Goal: Task Accomplishment & Management: Manage account settings

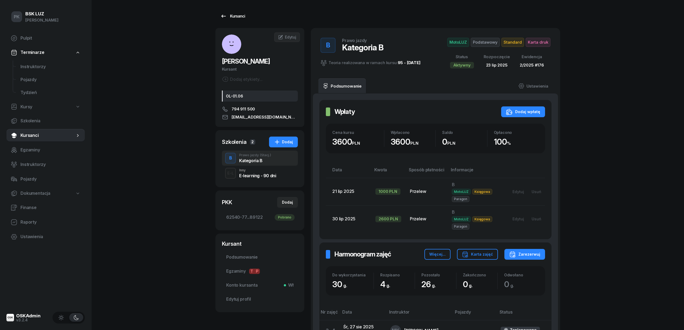
click at [237, 16] on div "Kursanci" at bounding box center [232, 16] width 25 height 6
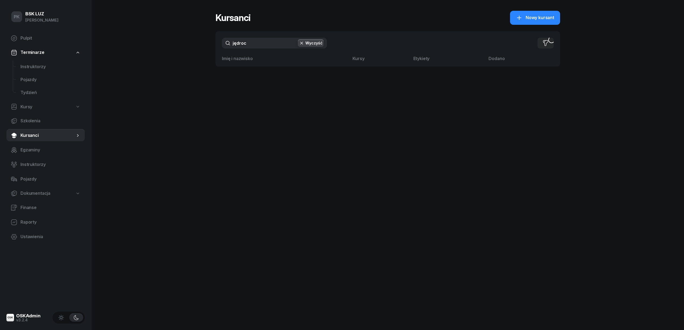
click at [187, 44] on div "PK BSK [PERSON_NAME] Pulpit Terminarze Instruktorzy Pojazdy Tydzień Kursy Szkol…" at bounding box center [342, 165] width 684 height 330
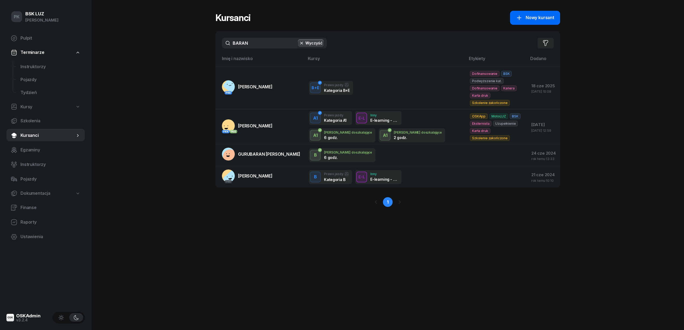
type input "BARAN"
click at [522, 18] on icon at bounding box center [519, 18] width 6 height 6
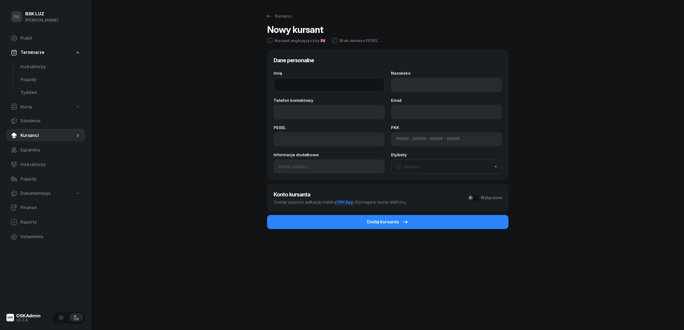
click at [299, 88] on input "Imię" at bounding box center [329, 85] width 111 height 14
type input "b"
type input "m"
drag, startPoint x: 324, startPoint y: 83, endPoint x: 250, endPoint y: 87, distance: 74.2
click at [250, 87] on div "Kursanci Nowy kursant Kursant anglojęzyczny 🇬🇧 Brak numeru PESEL Dane personaln…" at bounding box center [388, 165] width 345 height 330
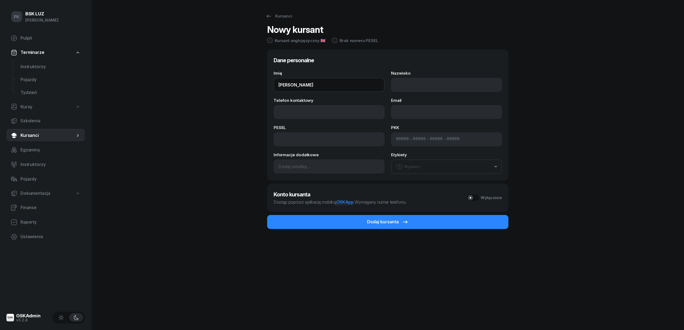
type input "[PERSON_NAME]"
click at [419, 89] on input "Nazwisko" at bounding box center [446, 85] width 111 height 14
type input "BARAN"
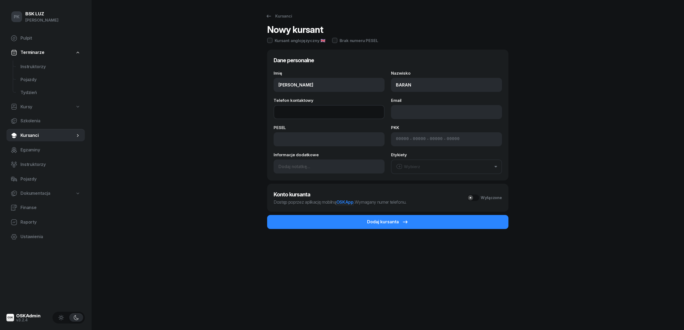
click at [309, 116] on input "Telefon kontaktowy" at bounding box center [329, 112] width 111 height 14
click at [311, 115] on input "Telefon kontaktowy" at bounding box center [329, 112] width 111 height 14
paste input "[PHONE_NUMBER]"
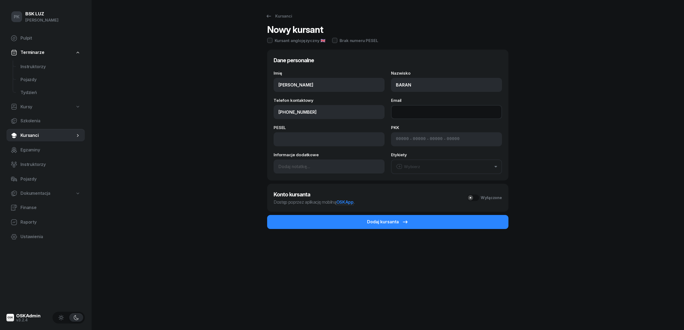
type input "533 175 092"
click at [406, 113] on input "Email" at bounding box center [446, 112] width 111 height 14
paste input "[EMAIL_ADDRESS][DOMAIN_NAME]"
type input "[EMAIL_ADDRESS][DOMAIN_NAME]"
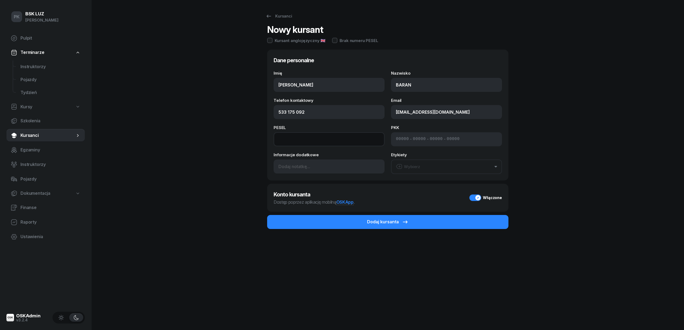
click at [302, 137] on input at bounding box center [329, 139] width 111 height 14
paste input "97080608756"
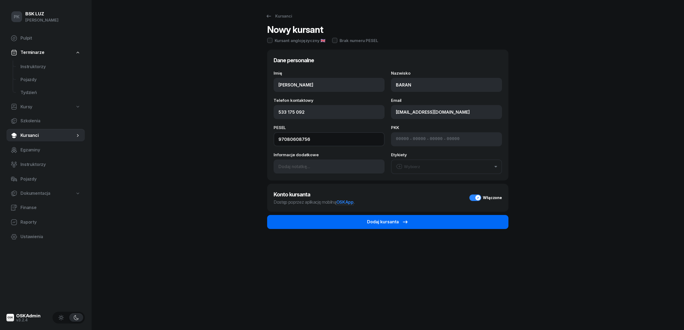
type input "97080608756"
click at [375, 222] on div "Dodaj kursanta" at bounding box center [387, 222] width 41 height 7
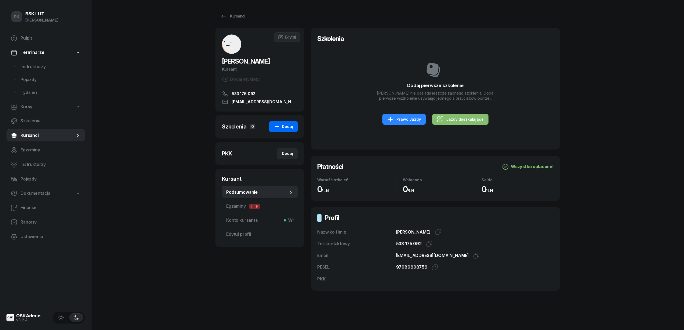
click at [275, 129] on icon "button" at bounding box center [277, 126] width 6 height 6
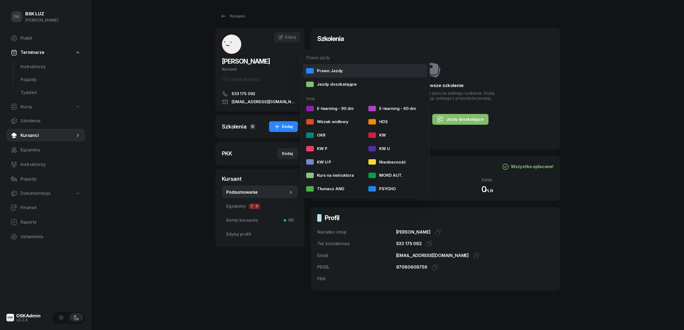
click at [328, 68] on div "Prawo Jazdy" at bounding box center [324, 70] width 37 height 7
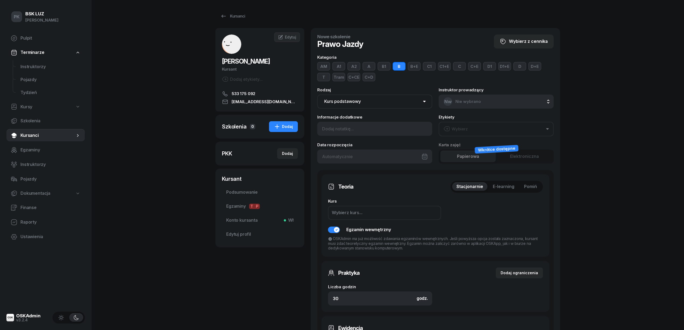
click at [398, 66] on button "B" at bounding box center [399, 66] width 13 height 9
click at [522, 67] on button "D" at bounding box center [520, 66] width 13 height 9
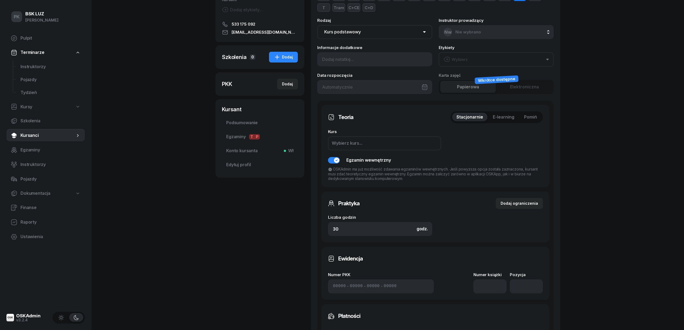
scroll to position [72, 0]
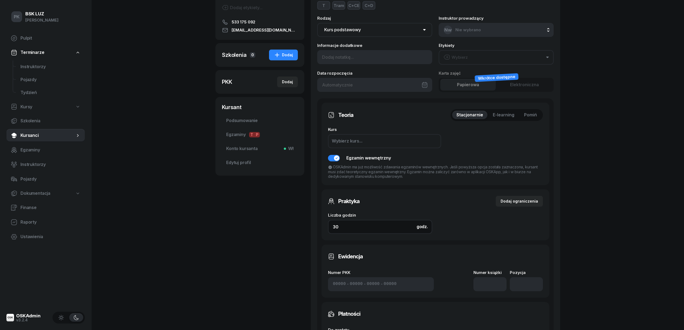
drag, startPoint x: 348, startPoint y: 226, endPoint x: 297, endPoint y: 226, distance: 51.2
click at [297, 226] on div "BARAN MATEUSZ Kursant Dodaj etykiety... 533 175 092 baranekpl@gmail.com MB MATE…" at bounding box center [388, 195] width 345 height 478
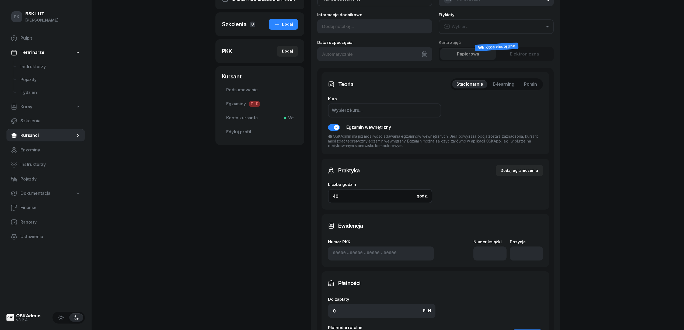
scroll to position [144, 0]
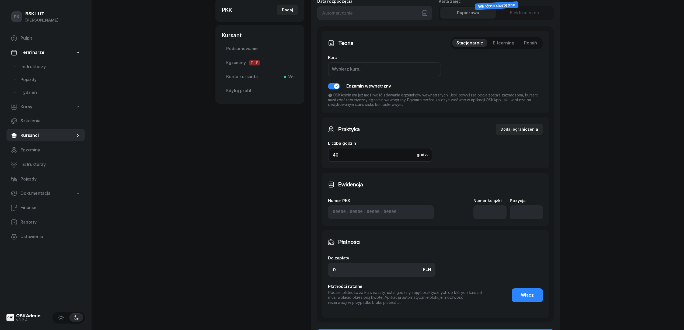
type input "40"
click at [487, 217] on input "number" at bounding box center [490, 212] width 33 height 14
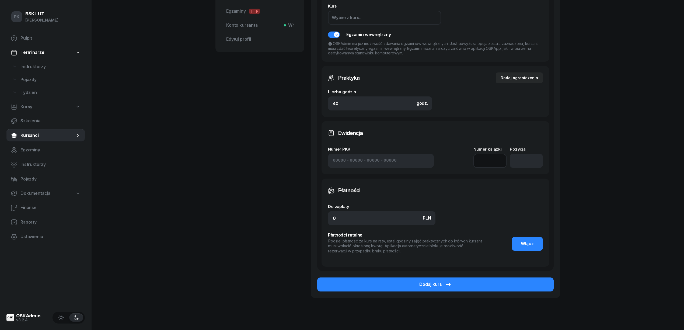
scroll to position [212, 0]
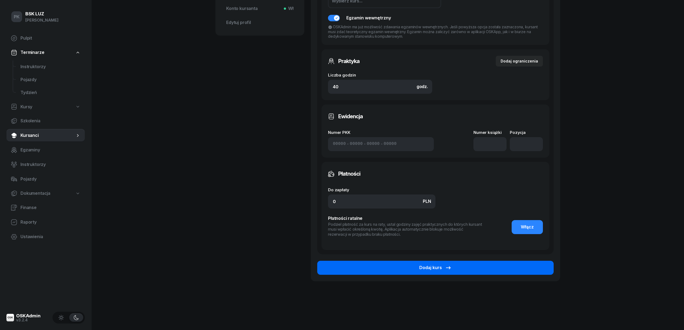
click at [480, 269] on button "Dodaj kurs" at bounding box center [435, 268] width 237 height 14
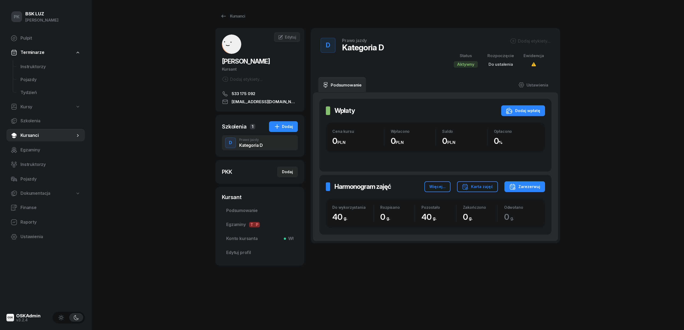
click at [528, 39] on div "Dodaj etykiety..." at bounding box center [530, 41] width 41 height 6
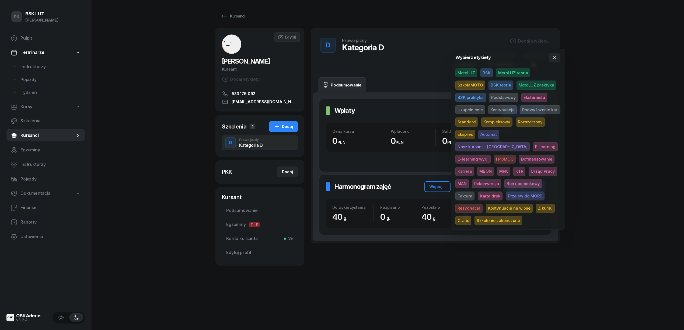
click at [484, 73] on span "BSK" at bounding box center [487, 72] width 12 height 9
click at [534, 99] on span "Eksternista" at bounding box center [535, 98] width 26 height 9
click at [519, 161] on span "Dofinansowanie" at bounding box center [537, 159] width 36 height 9
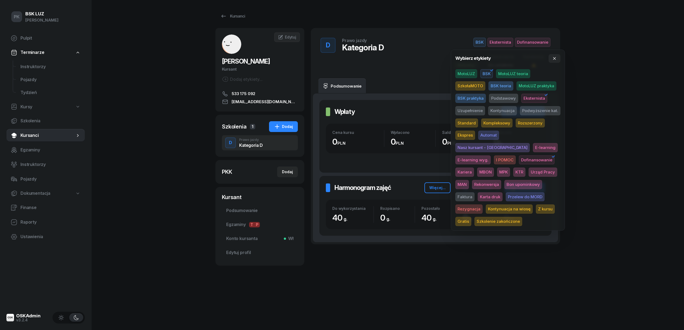
click at [474, 168] on span "Kariera" at bounding box center [465, 172] width 19 height 9
click at [621, 147] on div "PK BSK LUZ Piotr Klimek Pulpit Terminarze Instruktorzy Pojazdy Tydzień Kursy Sz…" at bounding box center [342, 165] width 684 height 330
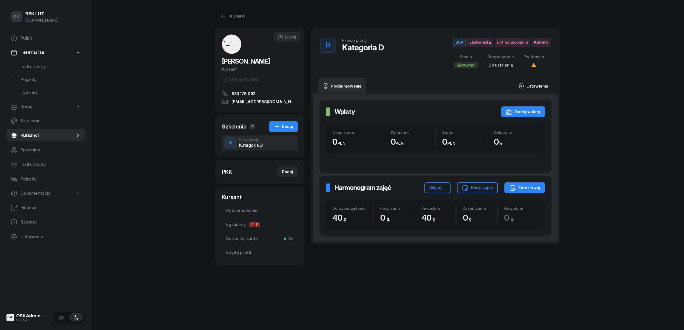
click at [531, 86] on link "Ustawienia" at bounding box center [533, 85] width 39 height 15
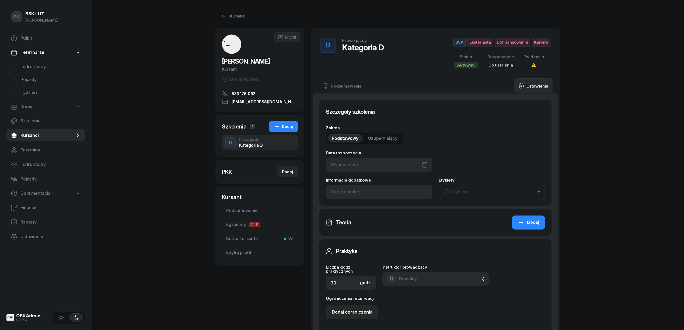
type input "40"
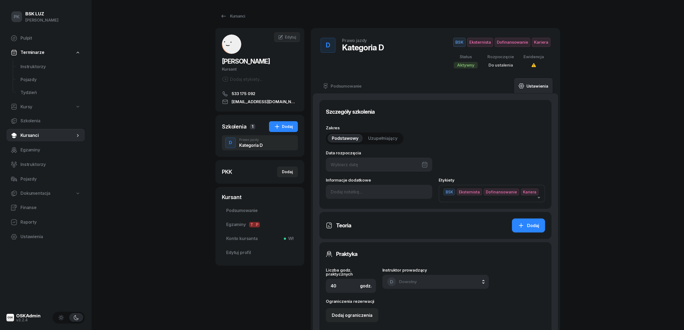
click at [378, 166] on div at bounding box center [379, 165] width 106 height 14
click at [406, 228] on div "15" at bounding box center [402, 229] width 9 height 9
type input "15/08/2025"
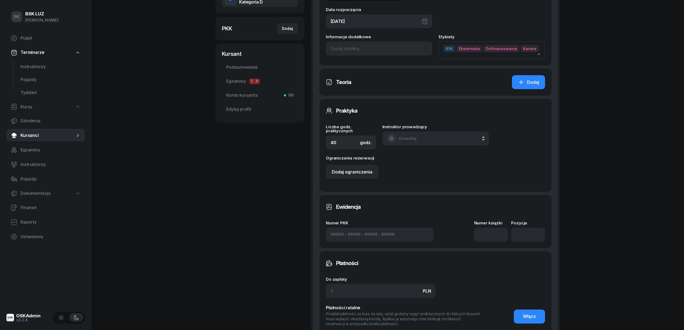
scroll to position [144, 0]
click at [499, 231] on input at bounding box center [492, 234] width 34 height 14
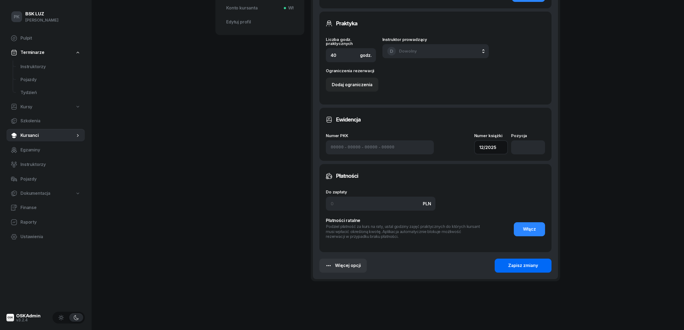
scroll to position [231, 0]
type input "12/2025"
click at [538, 262] on div "Zapisz zmiany" at bounding box center [523, 265] width 30 height 7
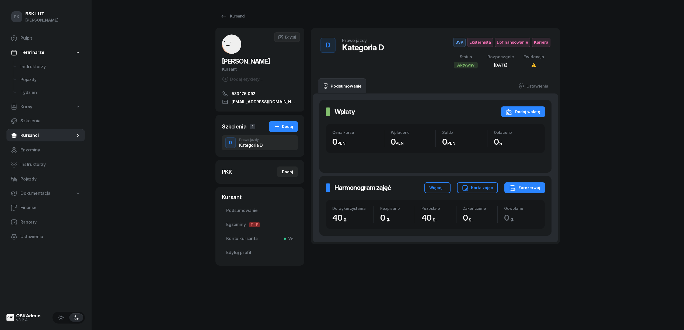
drag, startPoint x: 259, startPoint y: 79, endPoint x: 259, endPoint y: 84, distance: 5.1
click at [259, 79] on div "Dodaj etykiety..." at bounding box center [242, 79] width 41 height 6
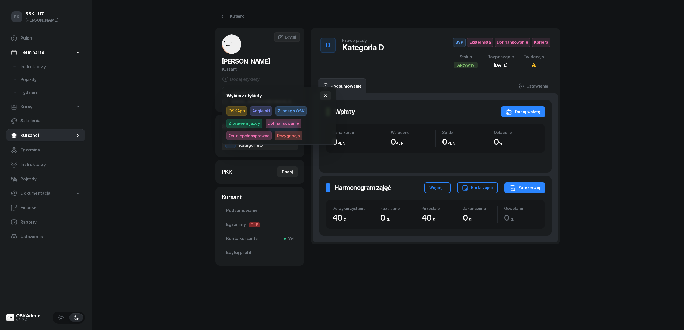
click at [288, 120] on span "Dofinansowanie" at bounding box center [284, 123] width 36 height 9
click at [162, 130] on div "PK BSK LUZ Piotr Klimek Pulpit Terminarze Instruktorzy Pojazdy Tydzień Kursy Sz…" at bounding box center [342, 165] width 684 height 330
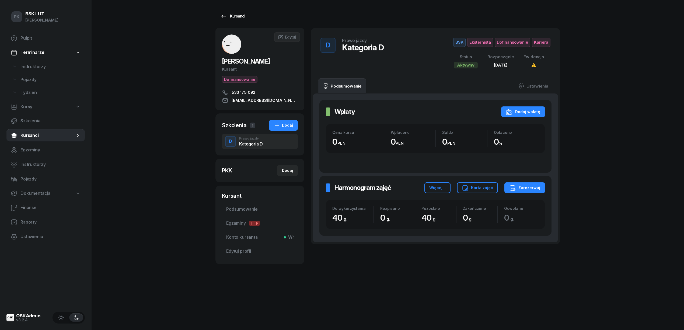
click at [235, 19] on link "Kursanci" at bounding box center [233, 16] width 34 height 11
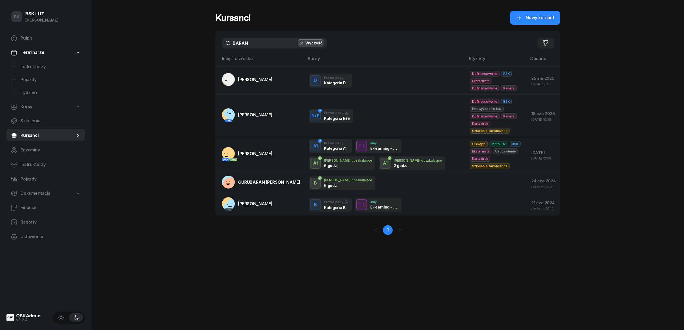
drag, startPoint x: 222, startPoint y: 38, endPoint x: 196, endPoint y: 44, distance: 26.2
click at [195, 43] on div "PK BSK LUZ Piotr Klimek Pulpit Terminarze Instruktorzy Pojazdy Tydzień Kursy Sz…" at bounding box center [342, 165] width 684 height 330
type input "PALACZ"
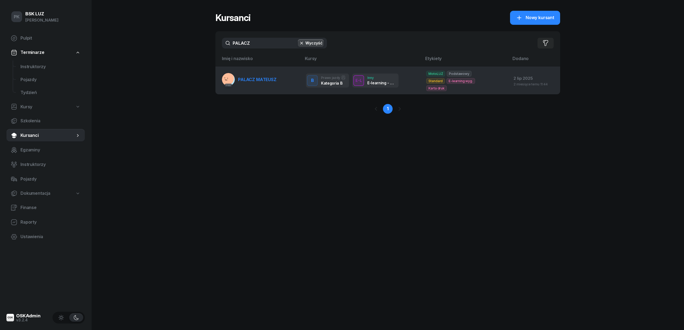
click at [243, 81] on link "PKK PALACZ MATEUSZ" at bounding box center [249, 79] width 55 height 13
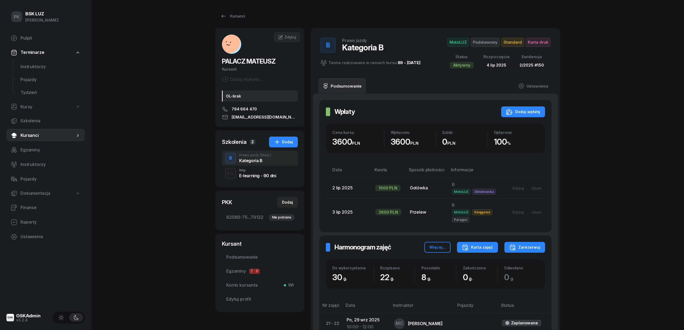
click at [479, 247] on div "Karta zajęć" at bounding box center [477, 247] width 31 height 6
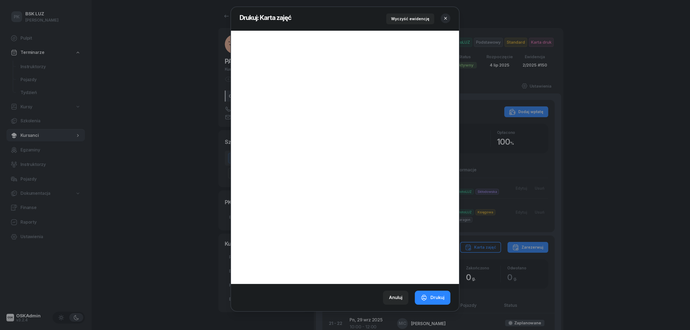
click at [446, 18] on icon "button" at bounding box center [445, 18] width 5 height 5
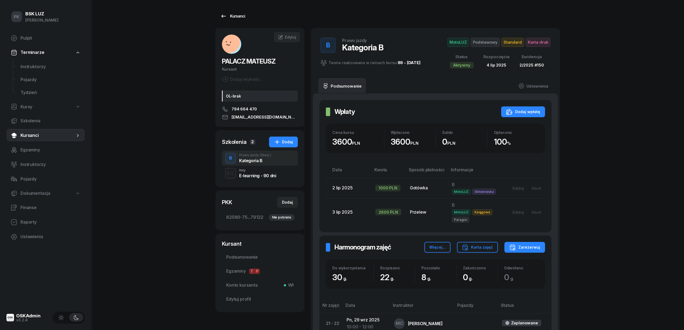
click at [222, 13] on icon at bounding box center [223, 16] width 6 height 6
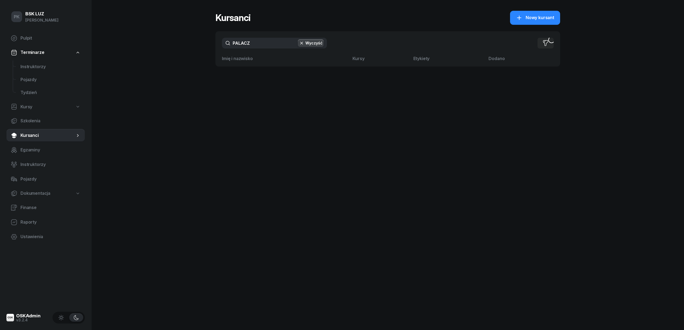
drag, startPoint x: 260, startPoint y: 42, endPoint x: 149, endPoint y: 43, distance: 111.3
click at [149, 43] on div "PK BSK LUZ Piotr Klimek Pulpit Terminarze Instruktorzy Pojazdy Tydzień Kursy Sz…" at bounding box center [342, 165] width 684 height 330
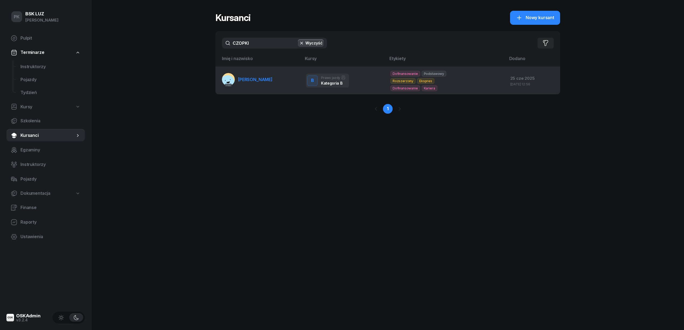
type input "CZOPKI"
click at [245, 86] on td "PKK CZOPKIEWICZ AGNIESZKA" at bounding box center [259, 81] width 86 height 28
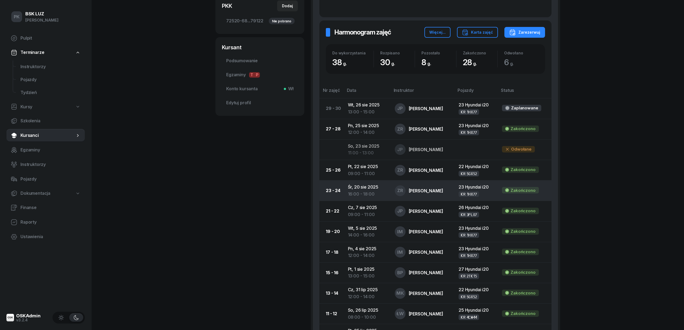
scroll to position [179, 0]
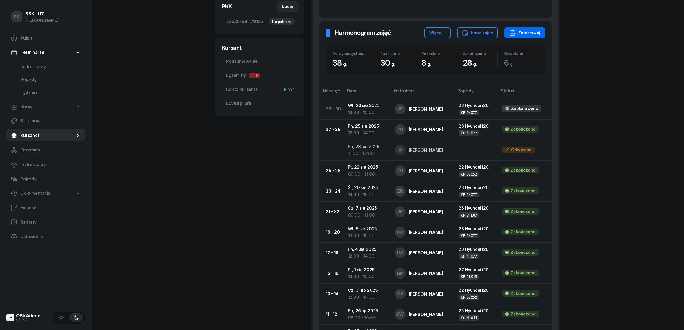
click at [527, 33] on div "Zarezerwuj" at bounding box center [525, 33] width 31 height 6
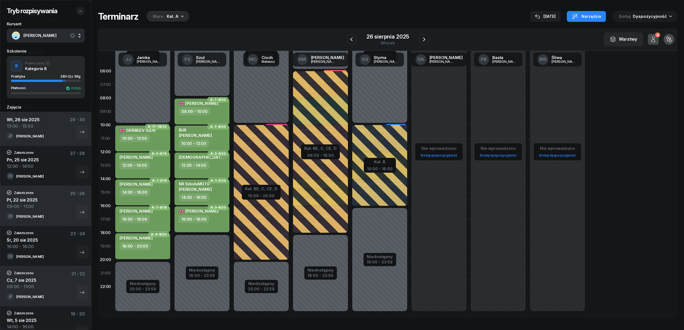
click at [168, 19] on div "Kat. A" at bounding box center [173, 16] width 12 height 6
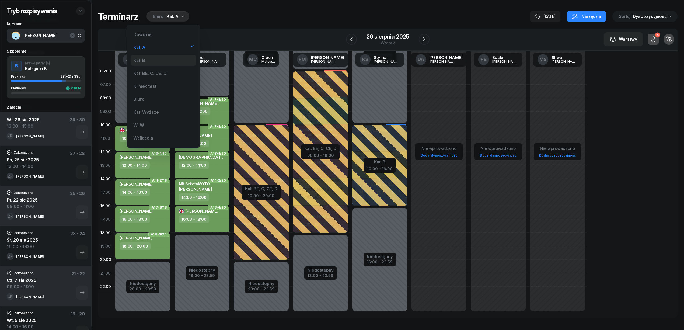
click at [161, 58] on div "Kat. B" at bounding box center [163, 60] width 65 height 11
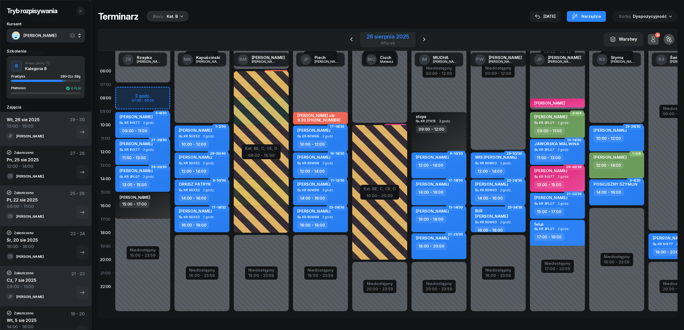
click at [395, 37] on div "26 sierpnia 2025" at bounding box center [388, 36] width 43 height 5
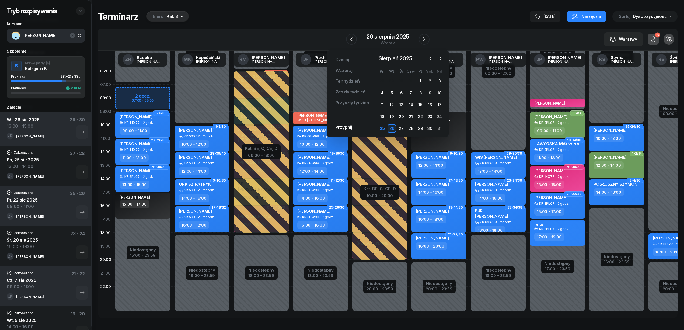
click at [326, 23] on div "Tryb rozpisywania Kursant CZOPKIEWICZ AGNIESZKA Szkolenie B Prawo jazdy Kategor…" at bounding box center [388, 164] width 580 height 329
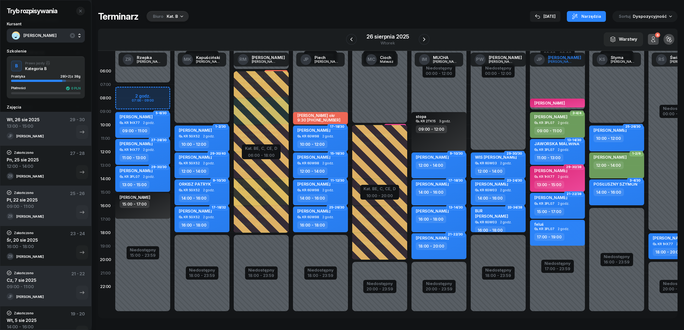
click at [566, 62] on div "Joanna" at bounding box center [561, 62] width 26 height 4
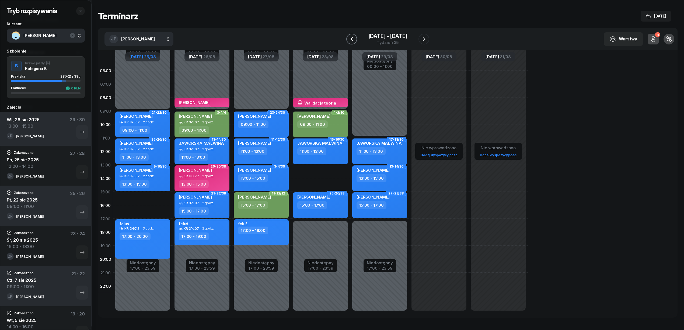
click at [349, 39] on icon "button" at bounding box center [352, 39] width 6 height 6
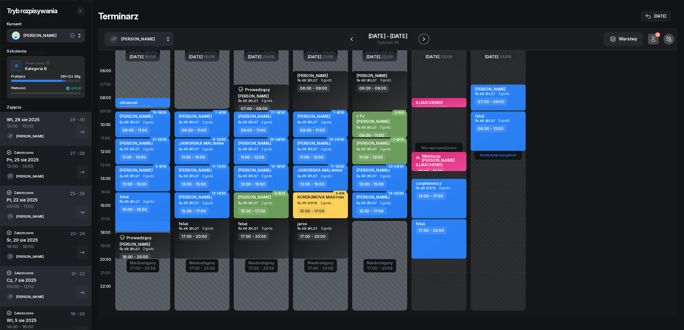
click at [424, 40] on icon "button" at bounding box center [424, 39] width 6 height 6
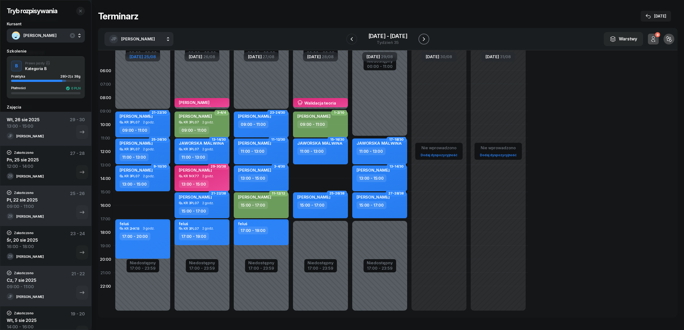
click at [425, 38] on icon "button" at bounding box center [424, 39] width 6 height 6
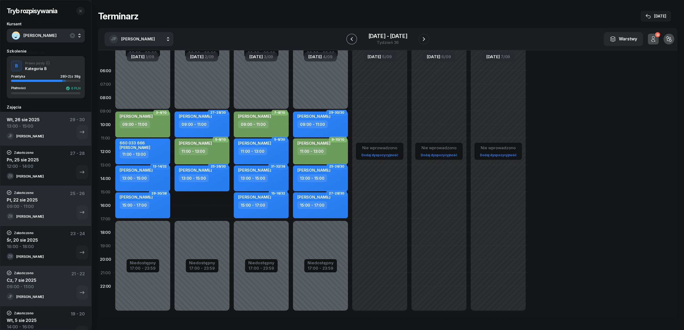
click at [352, 39] on icon "button" at bounding box center [352, 39] width 6 height 6
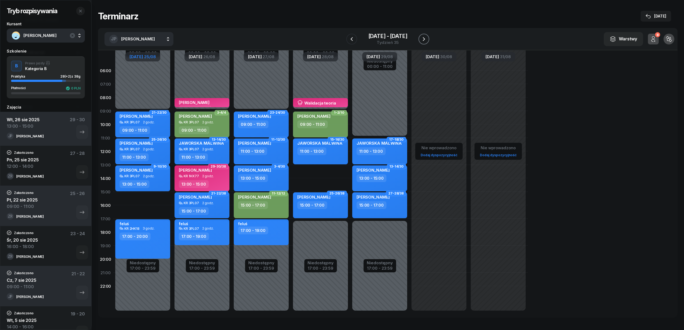
click at [426, 38] on icon "button" at bounding box center [424, 39] width 6 height 6
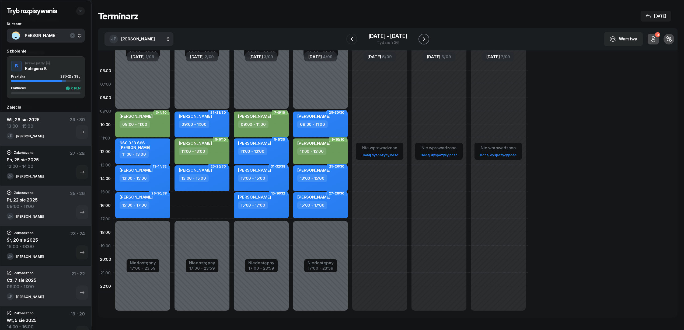
click at [425, 38] on icon "button" at bounding box center [424, 39] width 6 height 6
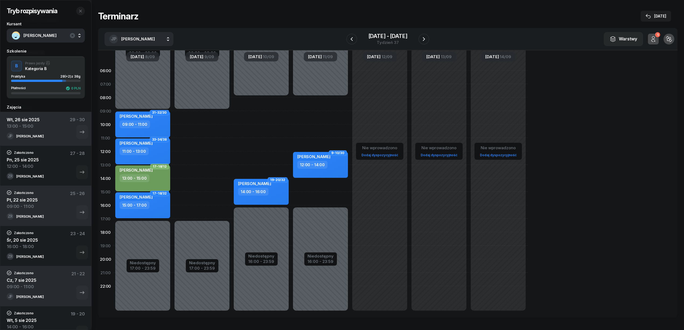
click at [232, 146] on div "Niedostępny 00:00 - 09:00 Niedostępny 17:00 - 23:59" at bounding box center [261, 192] width 59 height 256
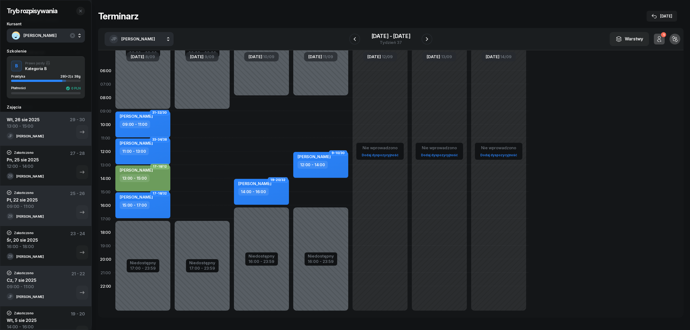
select select "11"
select select "13"
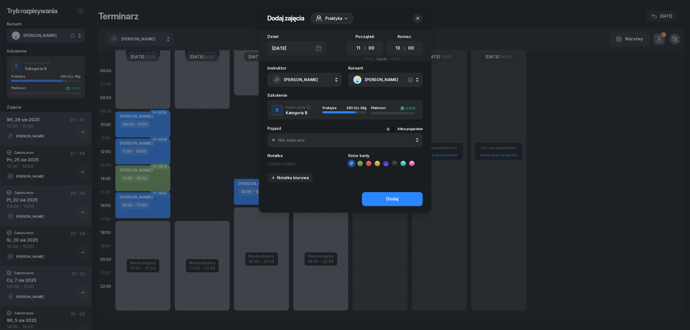
click at [360, 163] on icon at bounding box center [359, 163] width 5 height 5
click at [389, 199] on div "Dodaj" at bounding box center [392, 199] width 12 height 7
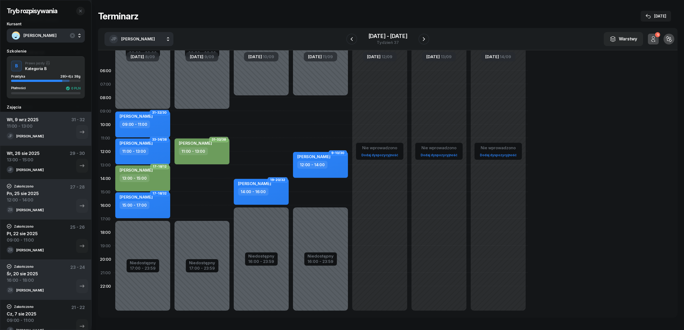
click at [350, 106] on div "Niedostępny 00:00 - 08:00 Niedostępny 16:00 - 23:59 9-10/30 KRZANOWSKA JOANNA 1…" at bounding box center [379, 192] width 59 height 256
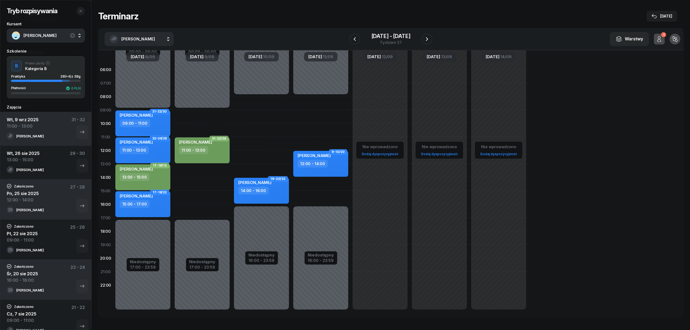
select select "08"
select select "10"
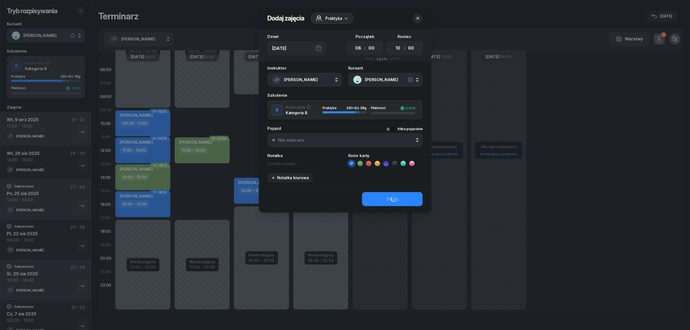
click at [360, 161] on icon at bounding box center [359, 163] width 5 height 5
click at [377, 197] on button "Dodaj" at bounding box center [392, 199] width 61 height 14
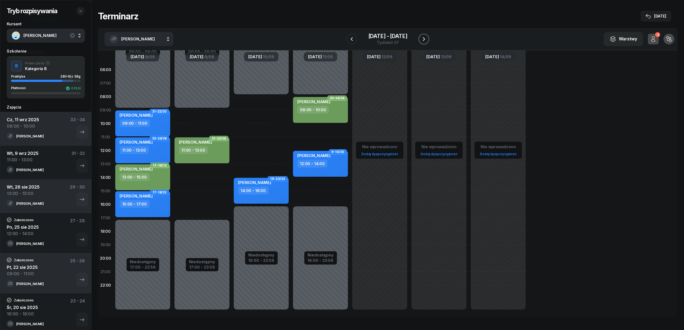
click at [426, 39] on icon "button" at bounding box center [424, 39] width 6 height 6
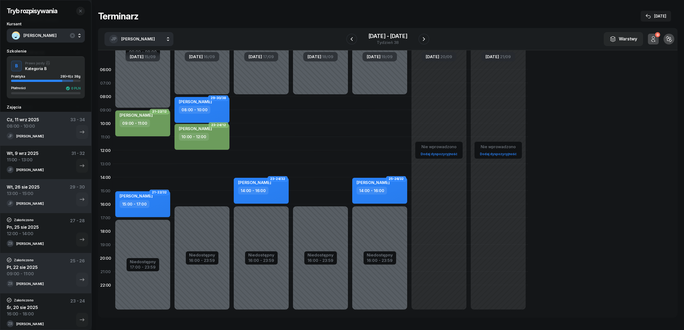
click at [291, 100] on div "Niedostępny 00:00 - 08:00 Niedostępny 16:00 - 23:59 23-24/32 KUBALA JAGNA 14:00…" at bounding box center [320, 191] width 59 height 256
select select "08"
select select "10"
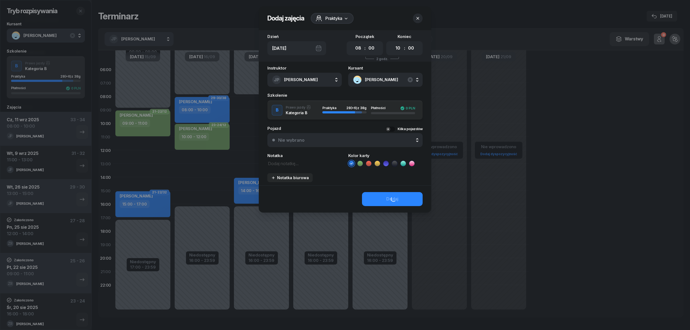
click at [359, 163] on icon at bounding box center [360, 163] width 2 height 2
click at [376, 196] on button "Dodaj" at bounding box center [392, 199] width 61 height 14
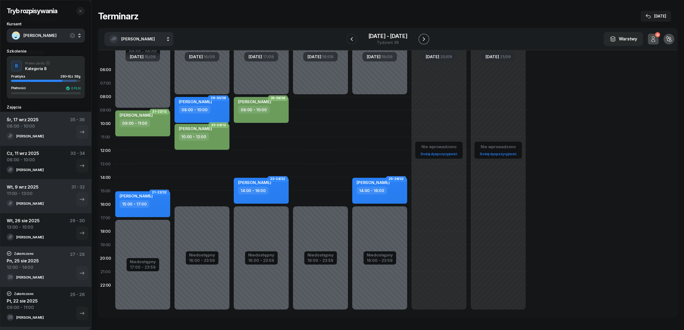
click at [423, 39] on icon "button" at bounding box center [424, 39] width 6 height 6
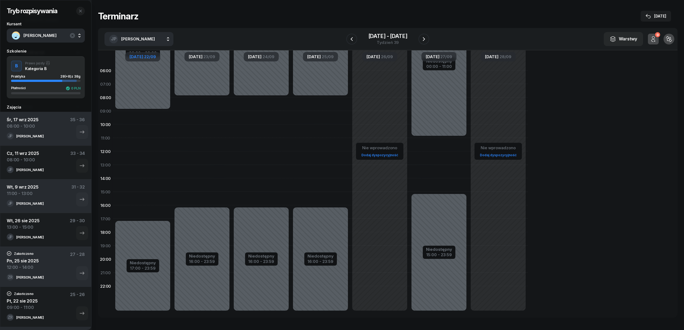
click at [143, 58] on span "Poniedziałek" at bounding box center [136, 57] width 13 height 4
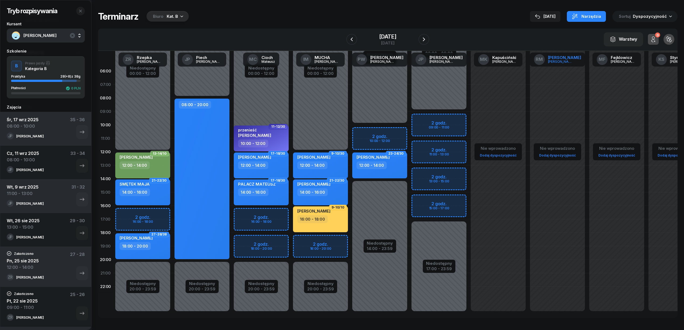
click at [561, 58] on div "[PERSON_NAME]" at bounding box center [564, 58] width 33 height 4
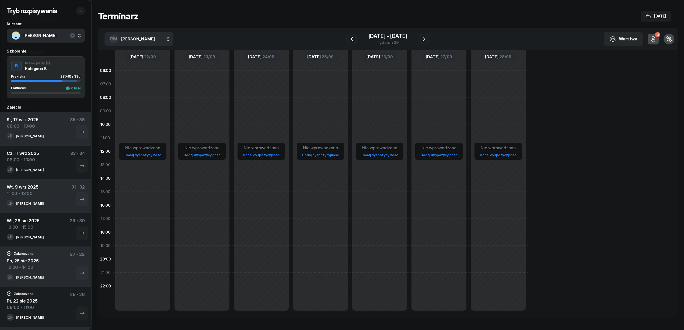
click at [358, 44] on div "22 wrz - 28 wrz Tydzień 39" at bounding box center [388, 38] width 83 height 15
click at [351, 41] on icon "button" at bounding box center [352, 39] width 6 height 6
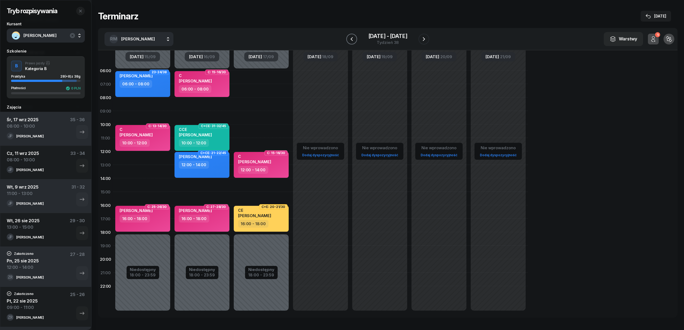
click at [351, 40] on icon "button" at bounding box center [352, 39] width 6 height 6
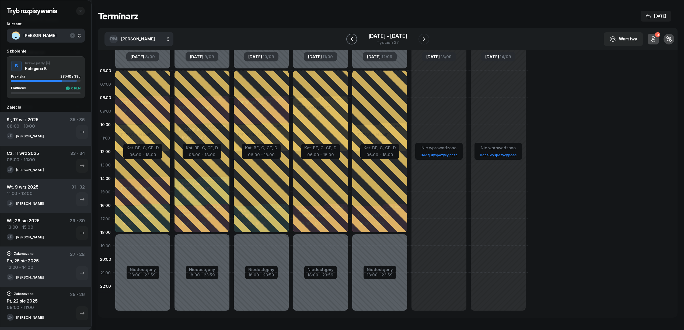
click at [351, 40] on icon "button" at bounding box center [352, 39] width 6 height 6
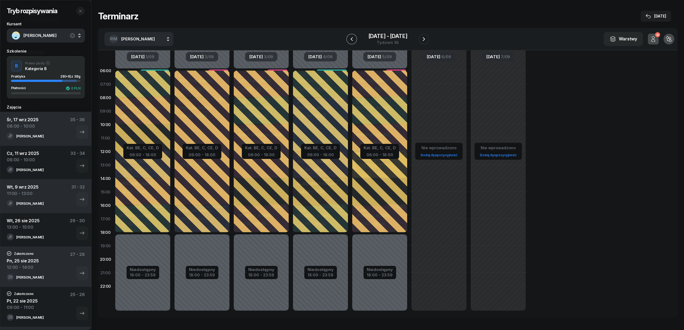
click at [351, 40] on icon "button" at bounding box center [352, 39] width 6 height 6
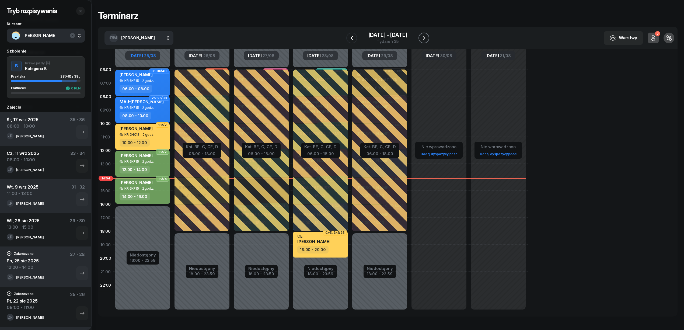
click at [425, 38] on icon "button" at bounding box center [424, 38] width 6 height 6
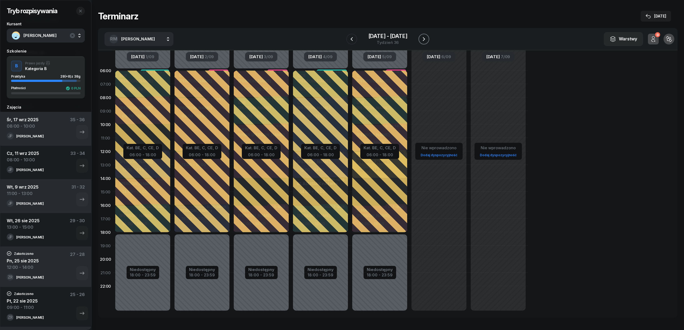
click at [425, 38] on icon "button" at bounding box center [424, 39] width 6 height 6
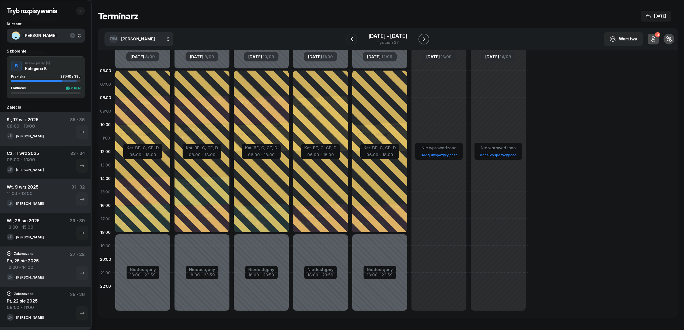
click at [424, 37] on icon "button" at bounding box center [424, 39] width 6 height 6
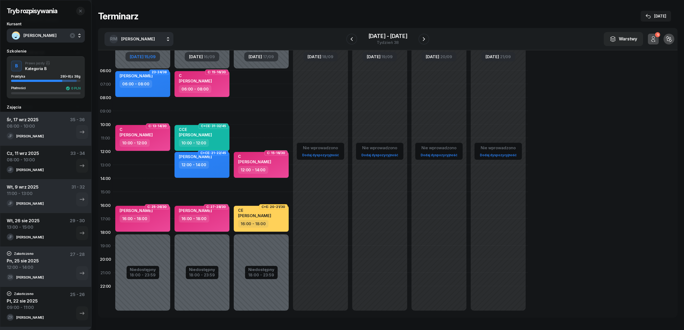
click at [143, 56] on span "Poniedziałek" at bounding box center [136, 57] width 13 height 4
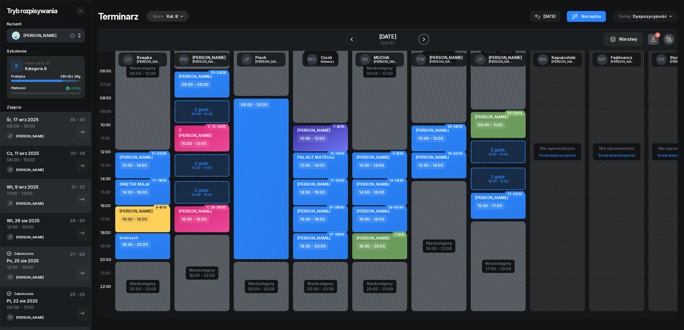
click at [425, 39] on icon "button" at bounding box center [424, 39] width 2 height 4
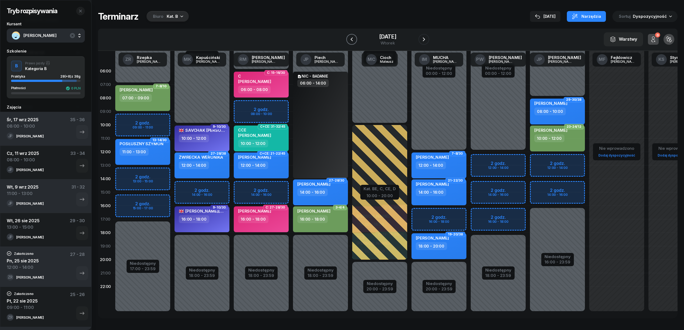
click at [355, 38] on button "button" at bounding box center [352, 39] width 11 height 11
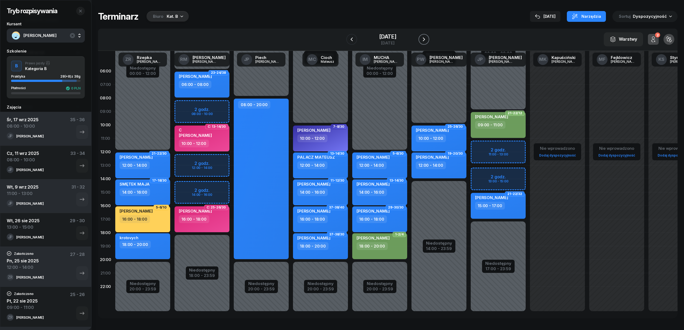
click at [423, 40] on icon "button" at bounding box center [424, 39] width 6 height 6
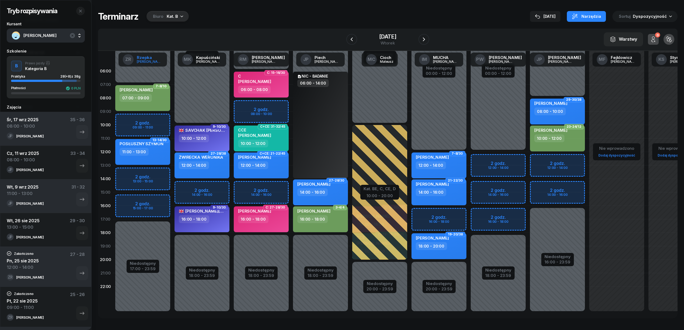
scroll to position [1, 0]
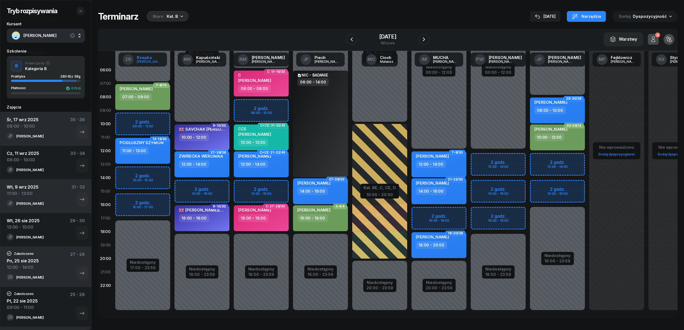
click at [147, 59] on div "[PERSON_NAME]" at bounding box center [150, 60] width 26 height 8
click at [145, 61] on div "Zdzisław" at bounding box center [150, 62] width 26 height 4
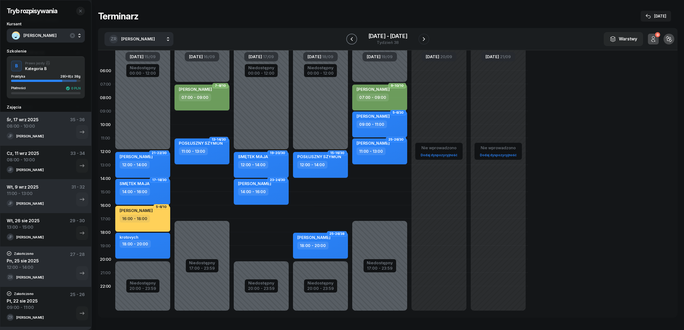
click at [354, 37] on icon "button" at bounding box center [352, 39] width 6 height 6
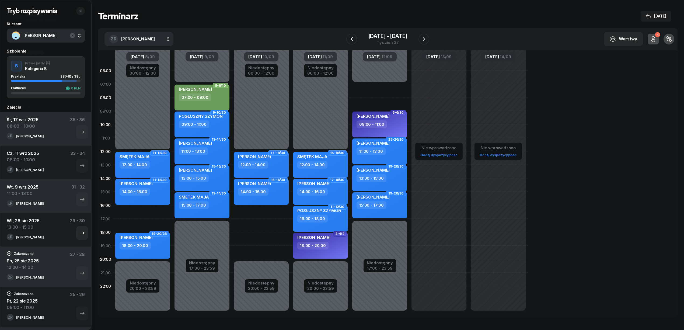
scroll to position [36, 0]
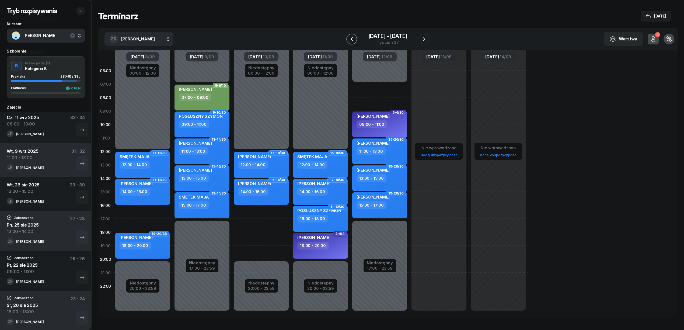
click at [352, 41] on icon "button" at bounding box center [352, 39] width 6 height 6
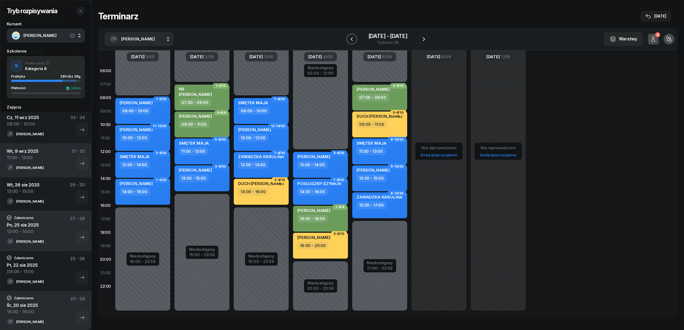
click at [351, 38] on icon "button" at bounding box center [352, 39] width 6 height 6
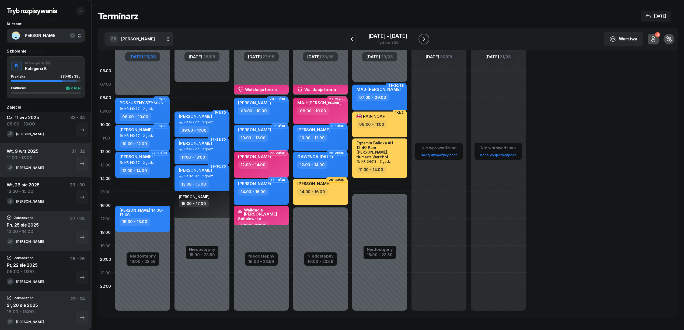
click at [420, 38] on button "button" at bounding box center [424, 39] width 11 height 11
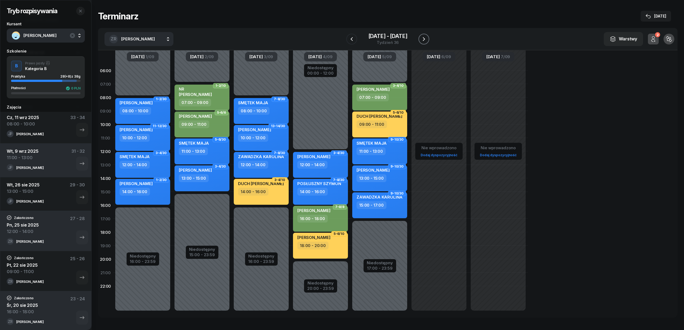
click at [420, 38] on button "button" at bounding box center [424, 39] width 11 height 11
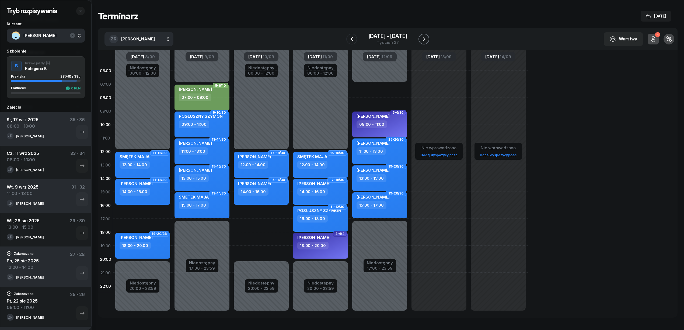
click at [423, 38] on icon "button" at bounding box center [424, 39] width 6 height 6
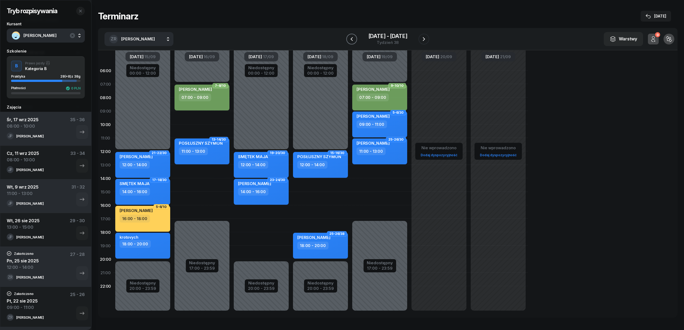
click at [355, 36] on icon "button" at bounding box center [352, 39] width 6 height 6
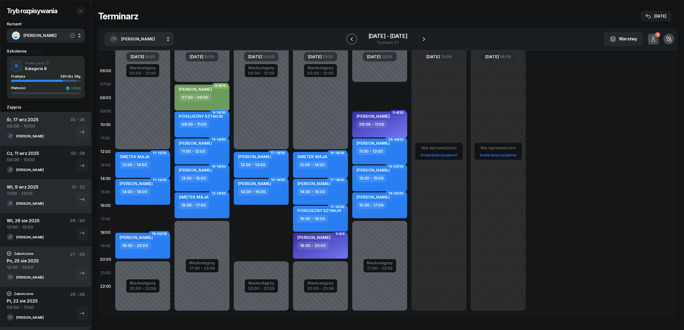
click at [355, 36] on icon "button" at bounding box center [352, 39] width 6 height 6
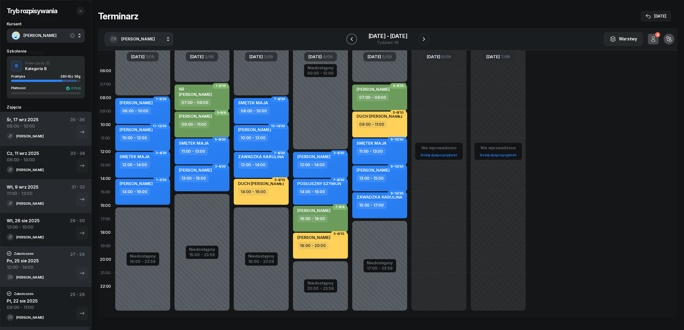
click at [355, 36] on icon "button" at bounding box center [352, 39] width 6 height 6
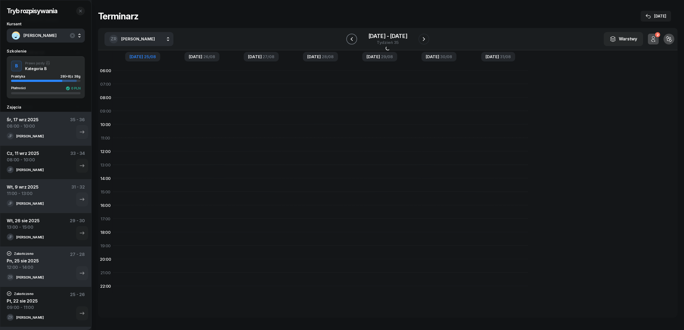
click at [355, 38] on icon "button" at bounding box center [352, 39] width 6 height 6
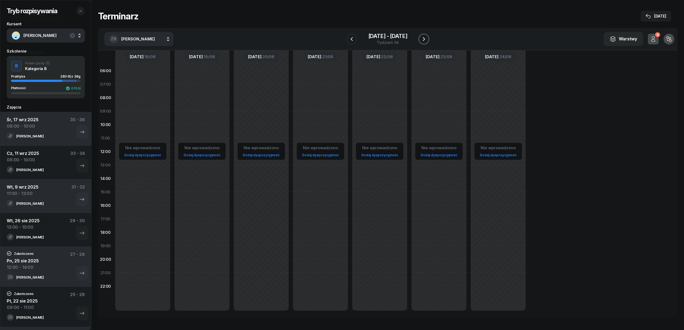
click at [424, 38] on icon "button" at bounding box center [424, 39] width 2 height 4
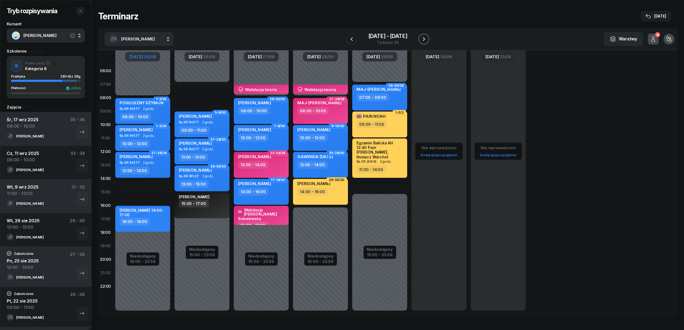
click at [423, 37] on icon "button" at bounding box center [424, 39] width 2 height 4
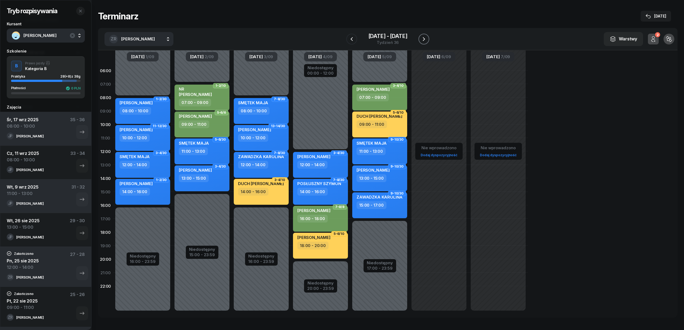
click at [423, 37] on icon "button" at bounding box center [424, 39] width 2 height 4
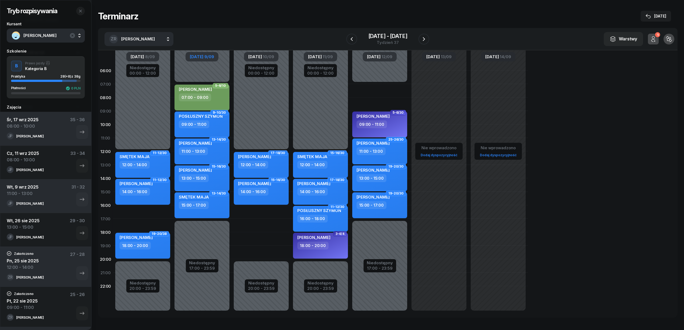
click at [210, 59] on div "Wtorek 9/09" at bounding box center [202, 56] width 33 height 9
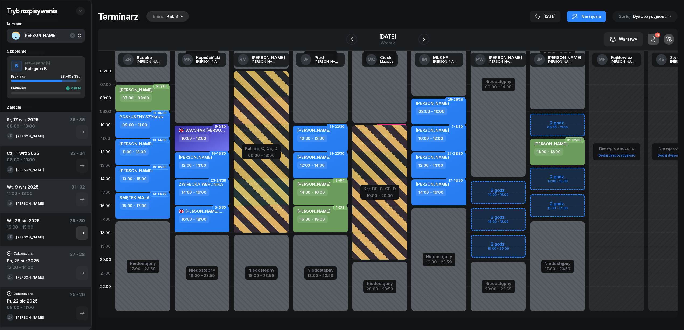
click at [79, 235] on icon "button" at bounding box center [82, 233] width 6 height 6
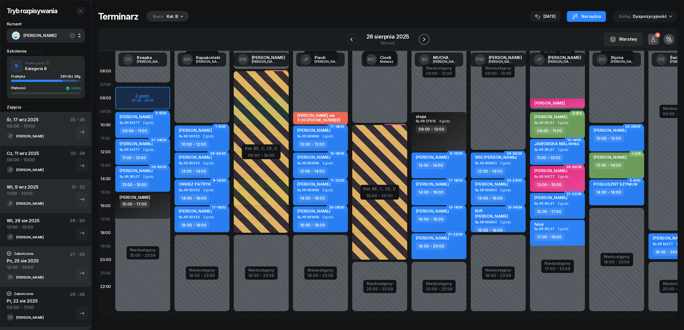
click at [423, 39] on icon "button" at bounding box center [424, 39] width 6 height 6
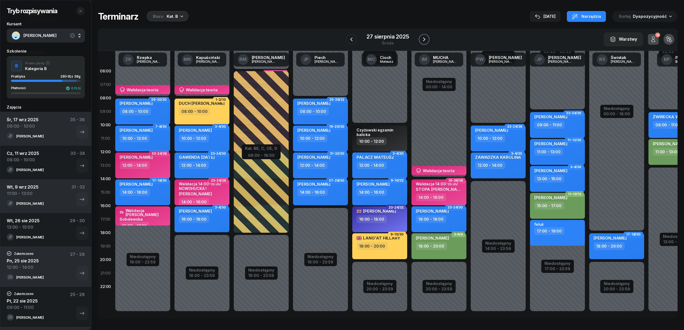
click at [424, 37] on icon "button" at bounding box center [424, 39] width 6 height 6
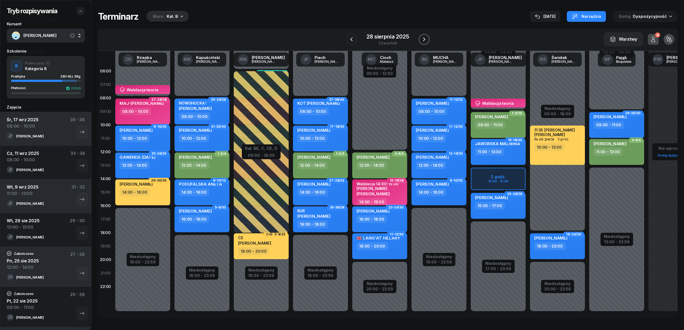
click at [423, 36] on icon "button" at bounding box center [424, 39] width 6 height 6
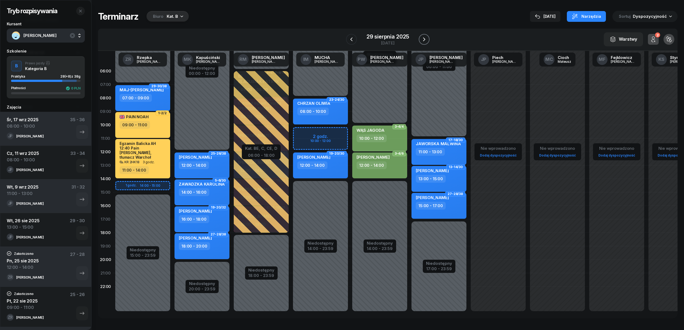
click at [424, 39] on icon "button" at bounding box center [424, 39] width 6 height 6
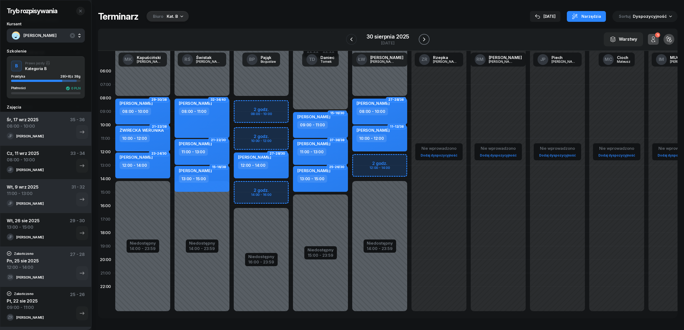
click at [424, 39] on icon "button" at bounding box center [424, 39] width 6 height 6
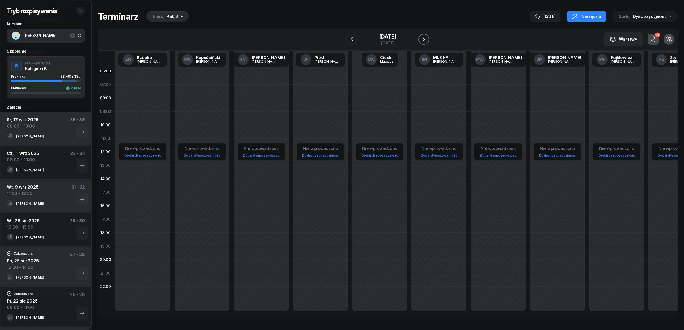
click at [424, 39] on icon "button" at bounding box center [424, 39] width 6 height 6
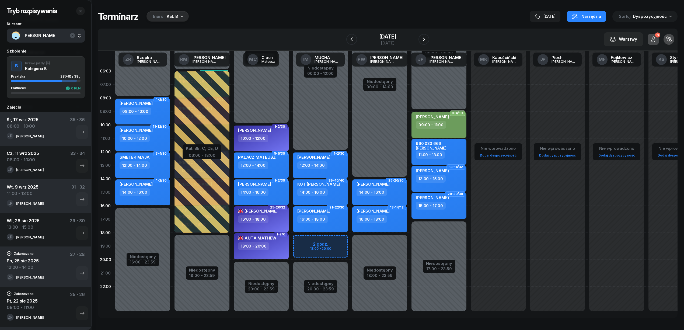
click at [350, 237] on div "Niedostępny 00:00 - 12:00 Niedostępny 20:00 - 23:59 2 godz. 18:00 - 20:00 1-2/3…" at bounding box center [379, 192] width 59 height 256
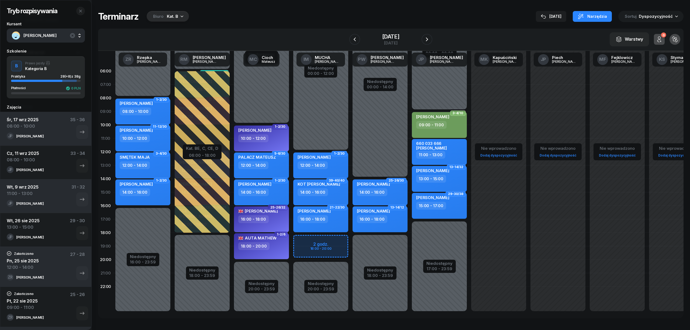
select select "18"
select select "20"
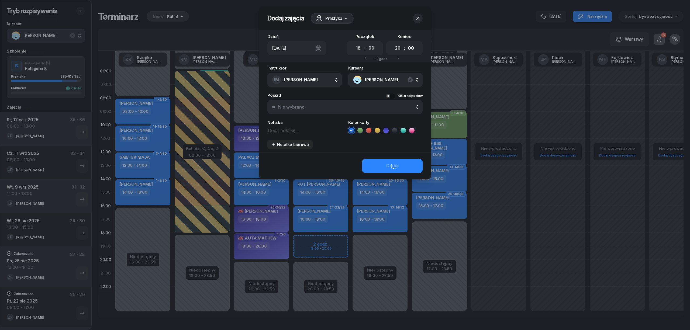
drag, startPoint x: 362, startPoint y: 130, endPoint x: 362, endPoint y: 134, distance: 4.0
click at [362, 129] on icon at bounding box center [359, 130] width 5 height 5
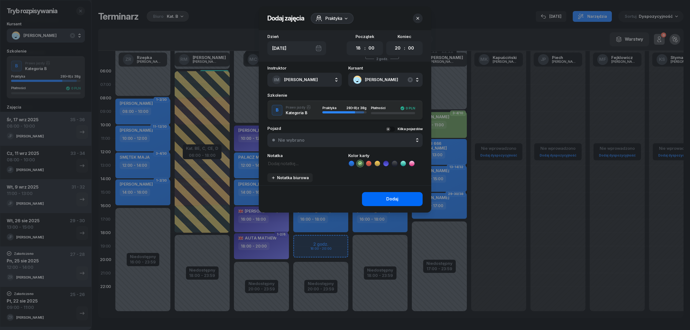
click at [374, 197] on button "Dodaj" at bounding box center [392, 199] width 61 height 14
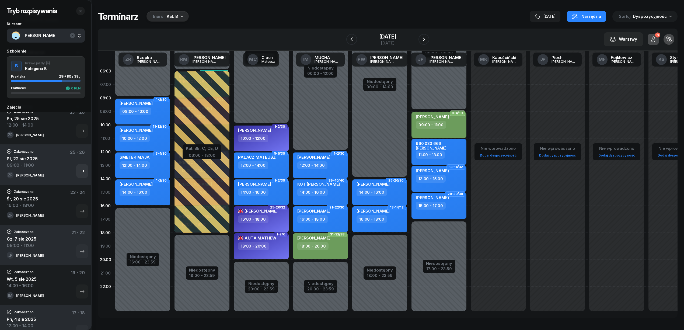
scroll to position [179, 0]
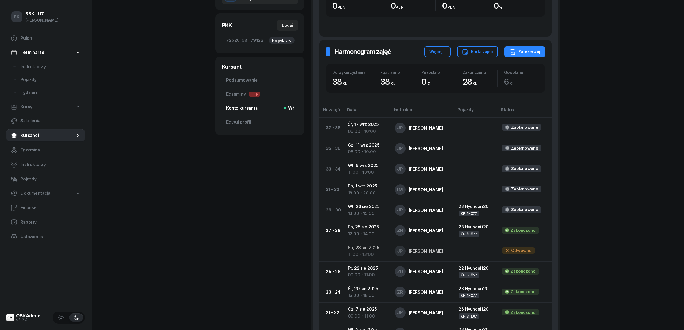
scroll to position [144, 0]
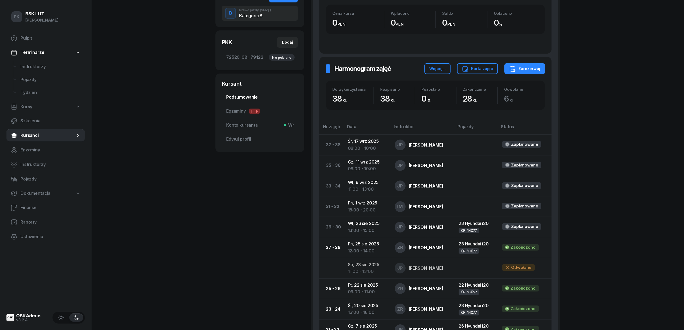
click at [248, 101] on span "Podsumowanie" at bounding box center [259, 97] width 67 height 7
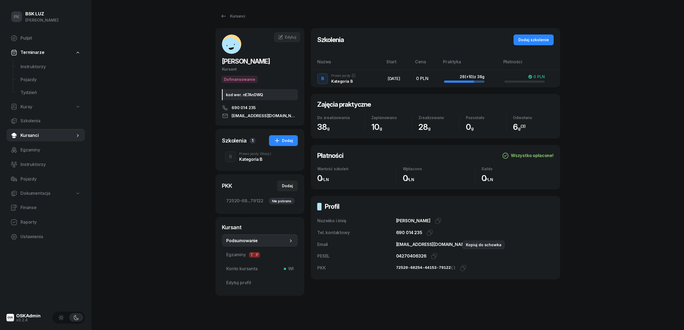
click at [473, 246] on icon "button" at bounding box center [476, 244] width 6 height 6
click at [228, 16] on div "Kursanci" at bounding box center [232, 16] width 25 height 6
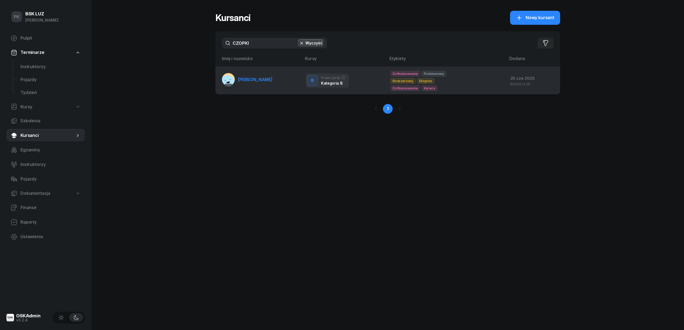
click at [273, 85] on link "PKK CZOPKIEWICZ AGNIESZKA" at bounding box center [247, 79] width 51 height 13
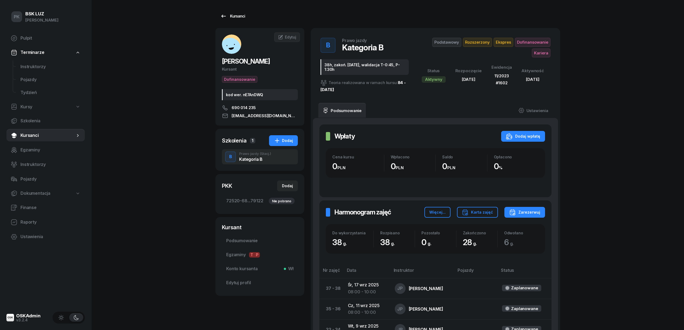
click at [245, 13] on link "Kursanci" at bounding box center [233, 16] width 34 height 11
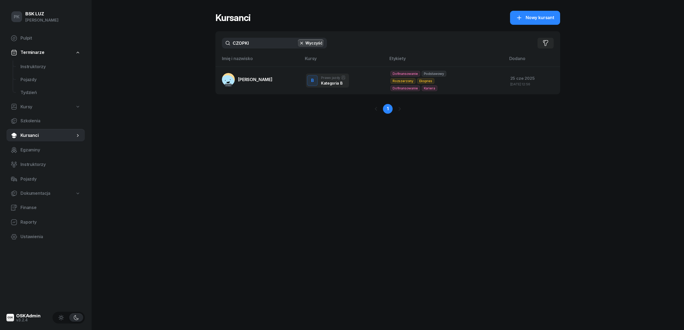
drag, startPoint x: 256, startPoint y: 44, endPoint x: 200, endPoint y: 55, distance: 57.3
click at [200, 55] on div "PK BSK LUZ Piotr Klimek Pulpit Terminarze Instruktorzy Pojazdy Tydzień Kursy Sz…" at bounding box center [342, 165] width 684 height 330
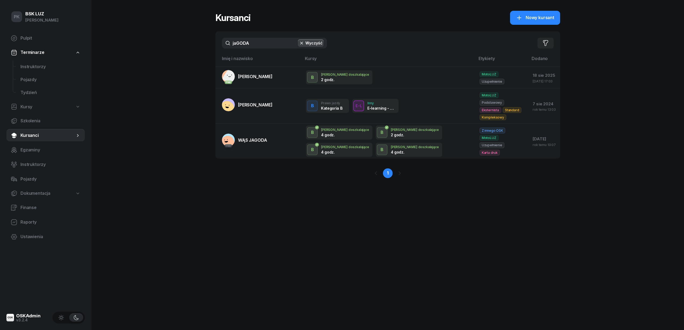
type input "jaGODA"
click at [27, 109] on span "Kursy" at bounding box center [26, 106] width 12 height 7
select select
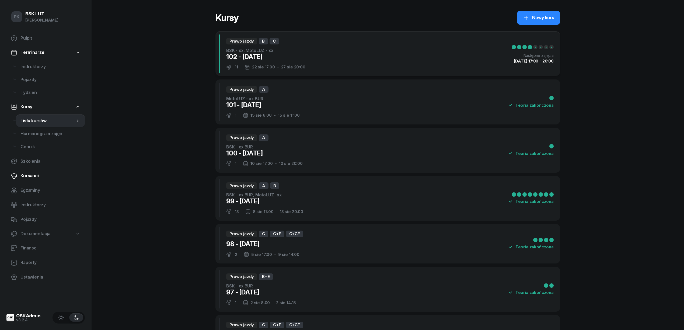
click at [36, 177] on span "Kursanci" at bounding box center [50, 175] width 60 height 7
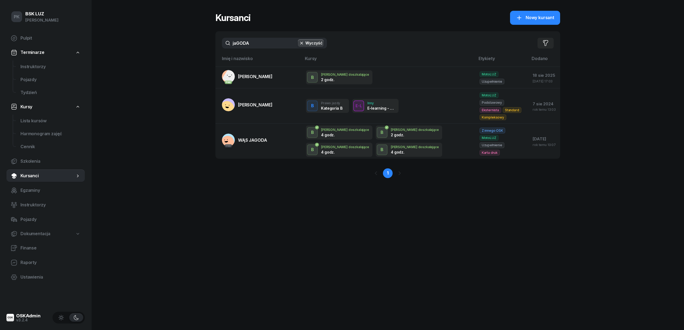
drag, startPoint x: 195, startPoint y: 41, endPoint x: 189, endPoint y: 43, distance: 5.6
click at [190, 43] on div "PK BSK LUZ Piotr Klimek Pulpit Terminarze Instruktorzy Pojazdy Tydzień Kursy Li…" at bounding box center [342, 165] width 684 height 330
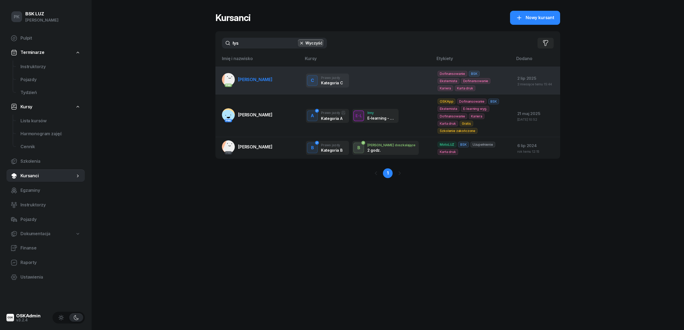
type input "łys"
click at [266, 82] on span "ŁYSZCZARZ KRZYSZTOF" at bounding box center [255, 79] width 34 height 5
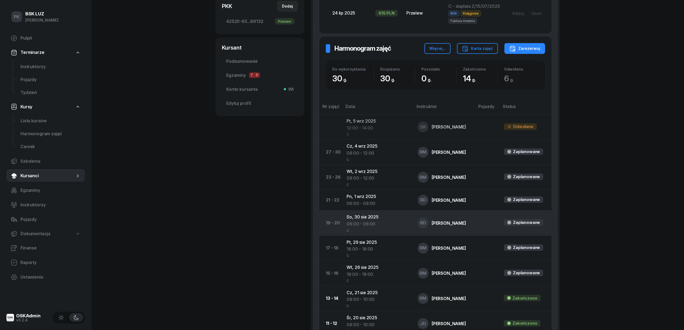
scroll to position [251, 0]
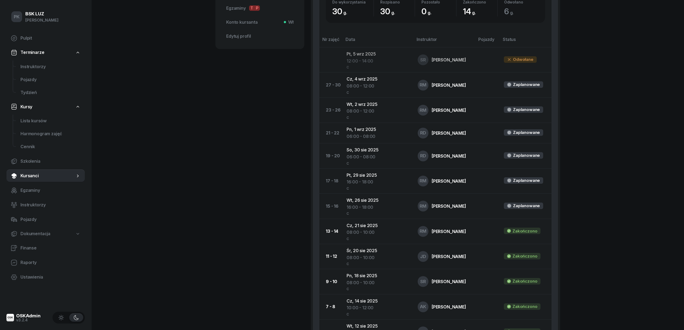
click at [186, 157] on div "PK BSK LUZ Piotr Klimek Pulpit Terminarze Instruktorzy Pojazdy Tydzień Kursy Li…" at bounding box center [342, 131] width 684 height 764
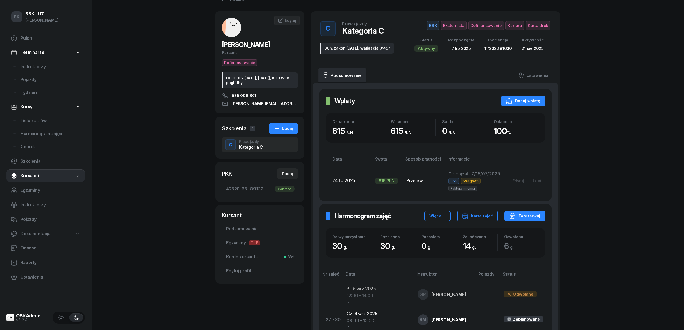
scroll to position [0, 0]
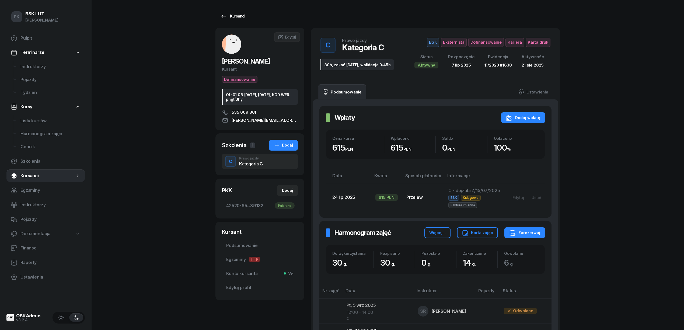
click at [231, 15] on div "Kursanci" at bounding box center [232, 16] width 25 height 6
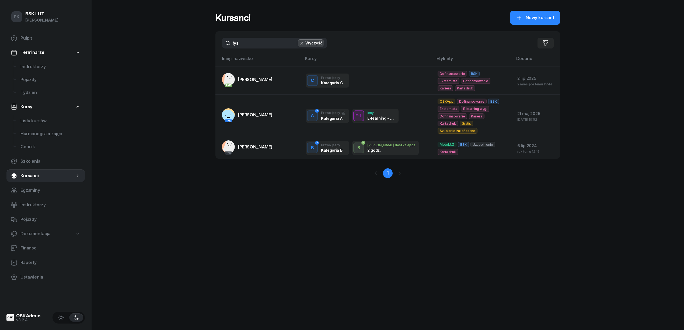
drag, startPoint x: 252, startPoint y: 42, endPoint x: 199, endPoint y: 52, distance: 54.7
click at [199, 51] on div "PK BSK LUZ Piotr Klimek Pulpit Terminarze Instruktorzy Pojazdy Tydzień Kursy Li…" at bounding box center [342, 165] width 684 height 330
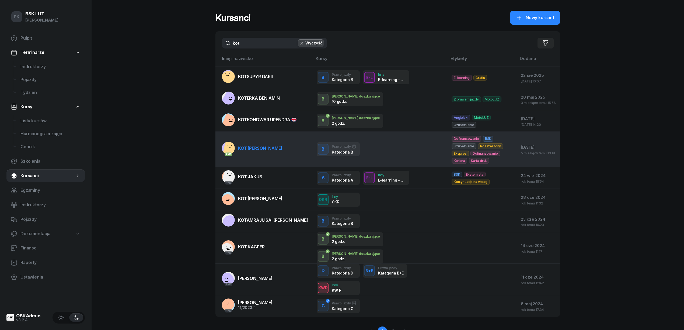
type input "kot"
click at [264, 153] on td "PKK KOT IWONA" at bounding box center [264, 149] width 97 height 35
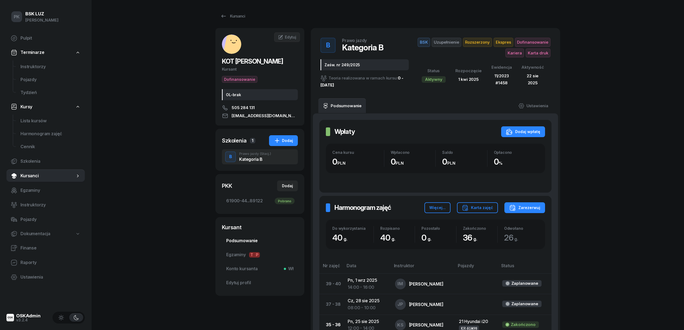
click at [244, 240] on span "Podsumowanie" at bounding box center [259, 240] width 67 height 7
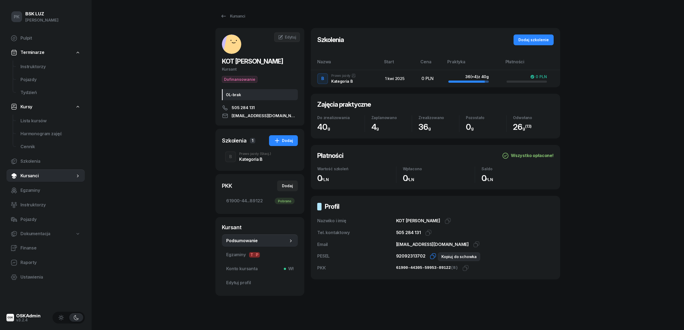
click at [430, 257] on icon "button" at bounding box center [433, 256] width 6 height 6
click at [233, 16] on div "Kursanci" at bounding box center [232, 16] width 25 height 6
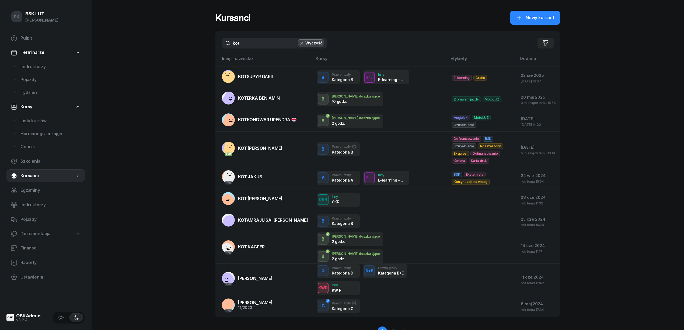
drag, startPoint x: 256, startPoint y: 50, endPoint x: 205, endPoint y: 43, distance: 51.4
click at [205, 43] on div "PK BSK LUZ Piotr Klimek Pulpit Terminarze Instruktorzy Pojazdy Tydzień Kursy Li…" at bounding box center [342, 178] width 684 height 357
drag, startPoint x: 250, startPoint y: 37, endPoint x: 213, endPoint y: 42, distance: 36.5
click at [213, 42] on div "PK BSK LUZ Piotr Klimek Pulpit Terminarze Instruktorzy Pojazdy Tydzień Kursy Li…" at bounding box center [342, 178] width 684 height 357
drag, startPoint x: 224, startPoint y: 42, endPoint x: 200, endPoint y: 42, distance: 24.5
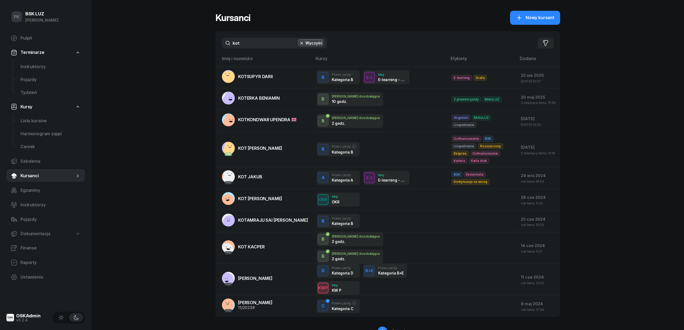
click at [200, 42] on div "PK BSK LUZ Piotr Klimek Pulpit Terminarze Instruktorzy Pojazdy Tydzień Kursy Li…" at bounding box center [342, 178] width 684 height 357
type input "zawadz"
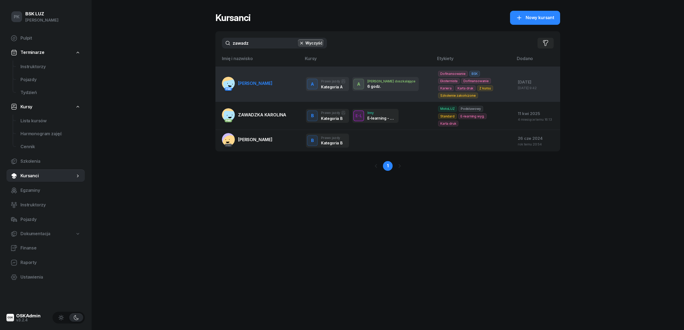
click at [265, 84] on span "[PERSON_NAME]" at bounding box center [255, 83] width 34 height 5
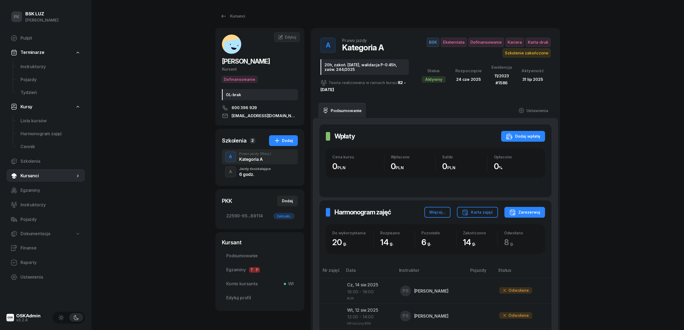
click at [265, 172] on div "6 godz." at bounding box center [255, 174] width 32 height 4
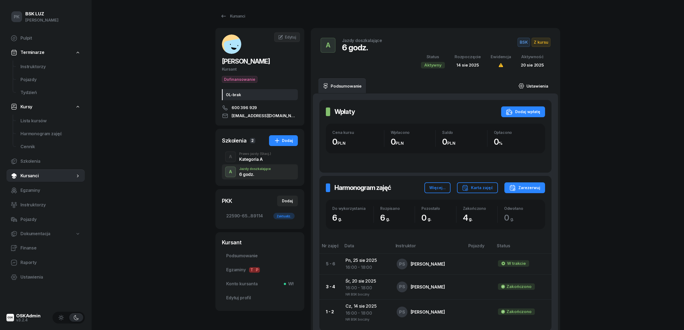
click at [545, 84] on link "Ustawienia" at bounding box center [533, 85] width 39 height 15
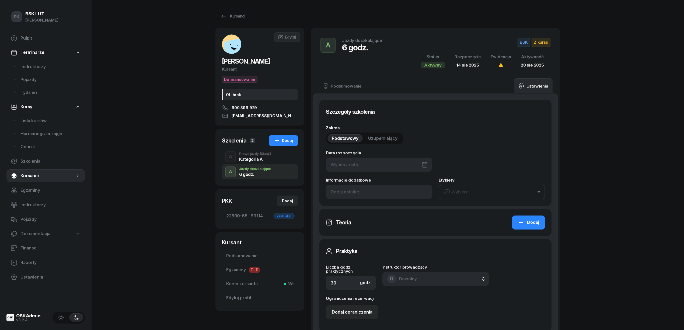
type input "14/08/2025"
type input "6"
type input "12/2025"
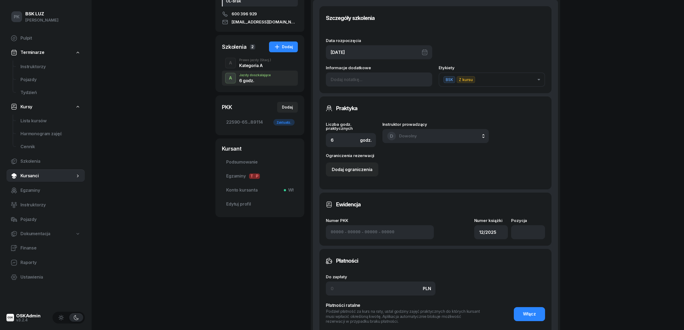
scroll to position [144, 0]
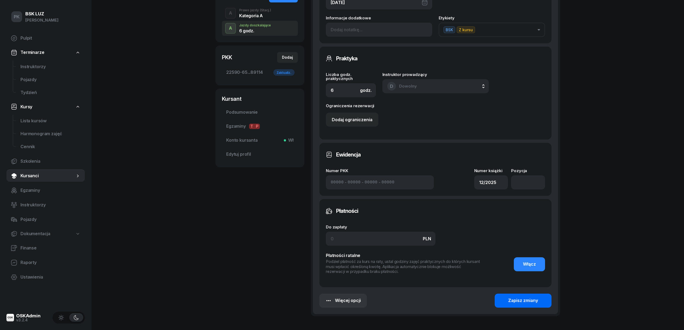
click at [517, 300] on div "Zapisz zmiany" at bounding box center [523, 300] width 30 height 7
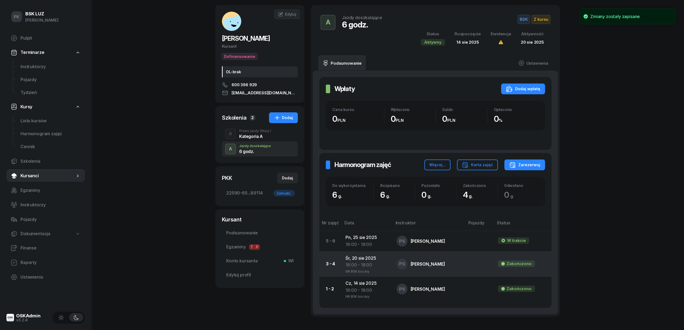
scroll to position [36, 0]
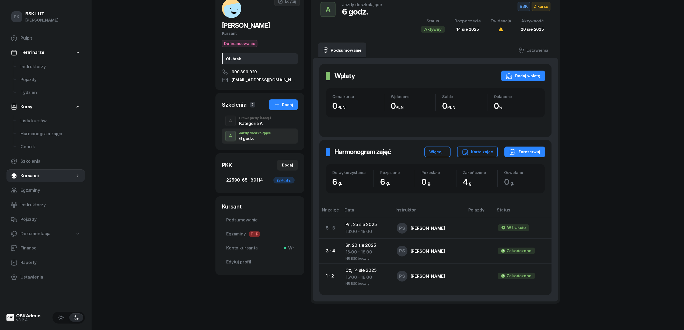
drag, startPoint x: 248, startPoint y: 221, endPoint x: 254, endPoint y: 218, distance: 6.4
click at [249, 221] on span "Podsumowanie" at bounding box center [259, 220] width 67 height 7
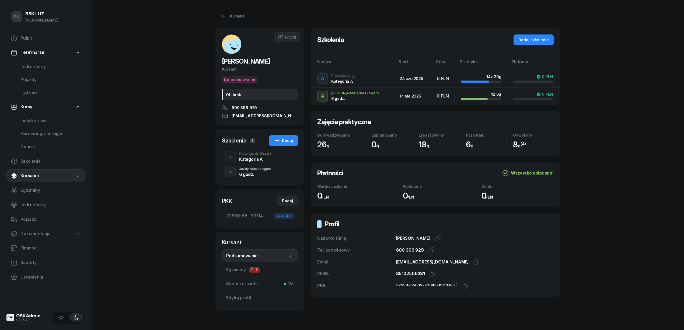
drag, startPoint x: 430, startPoint y: 275, endPoint x: 424, endPoint y: 279, distance: 7.2
click at [430, 275] on icon "button" at bounding box center [433, 274] width 6 height 6
click at [172, 96] on div "PK BSK LUZ Piotr Klimek Pulpit Terminarze Instruktorzy Pojazdy Tydzień Kursy Li…" at bounding box center [342, 174] width 684 height 348
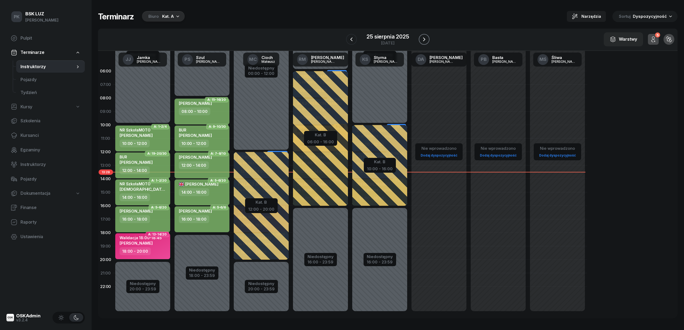
click at [423, 37] on icon "button" at bounding box center [424, 39] width 6 height 6
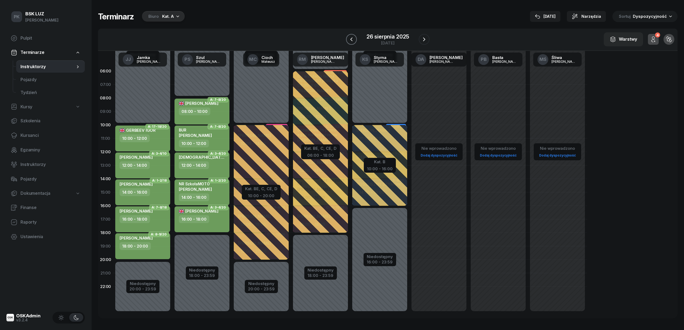
click at [353, 39] on icon "button" at bounding box center [351, 39] width 6 height 6
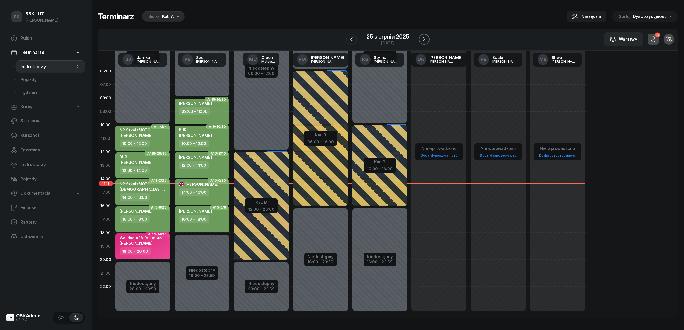
click at [428, 39] on button "button" at bounding box center [424, 39] width 11 height 11
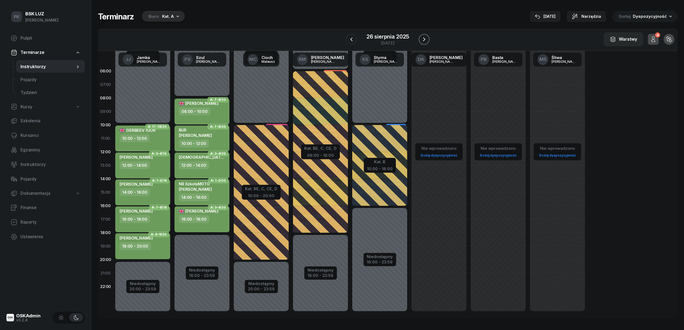
click at [426, 39] on icon "button" at bounding box center [424, 39] width 6 height 6
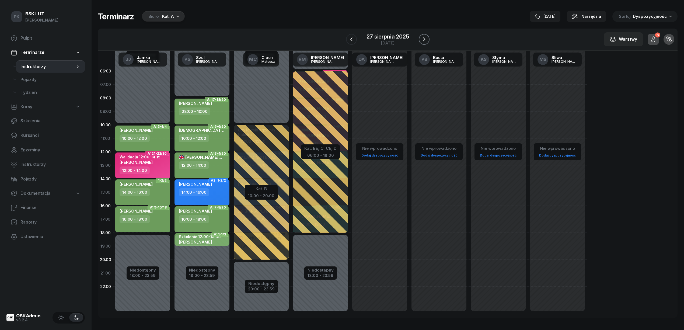
click at [426, 39] on icon "button" at bounding box center [424, 39] width 6 height 6
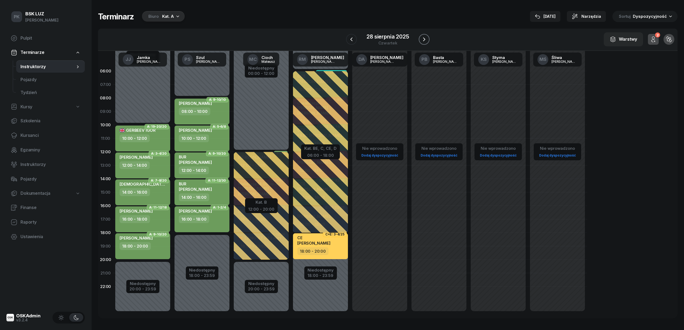
click at [426, 39] on icon "button" at bounding box center [424, 39] width 6 height 6
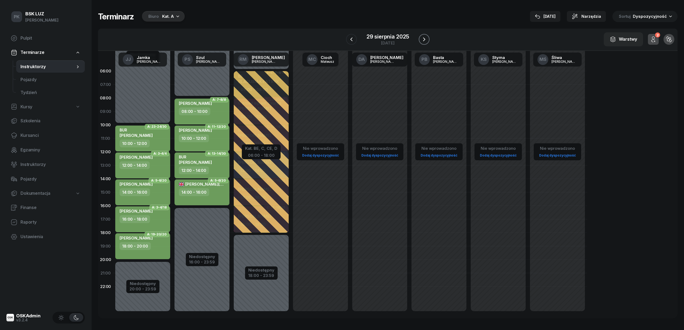
click at [426, 39] on icon "button" at bounding box center [424, 39] width 6 height 6
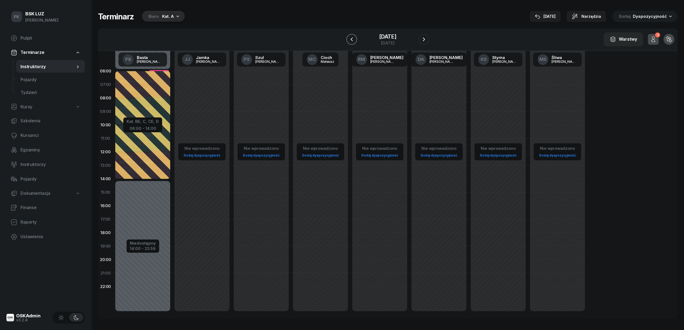
click at [354, 39] on icon "button" at bounding box center [352, 39] width 6 height 6
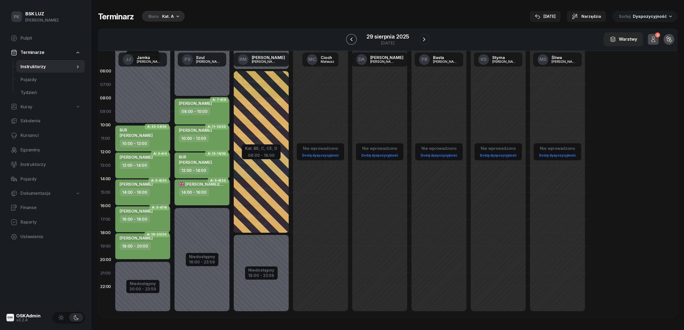
click at [354, 39] on icon "button" at bounding box center [351, 39] width 6 height 6
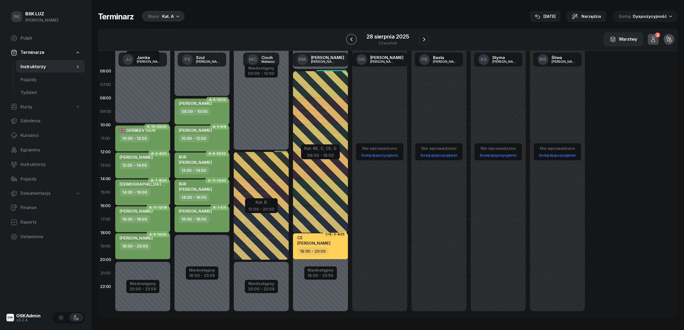
click at [354, 39] on icon "button" at bounding box center [351, 39] width 6 height 6
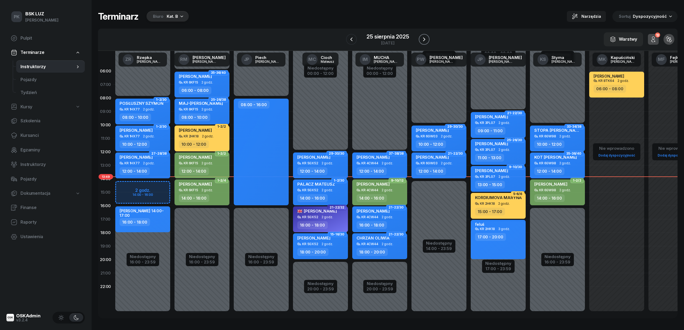
click at [422, 38] on icon "button" at bounding box center [424, 39] width 6 height 6
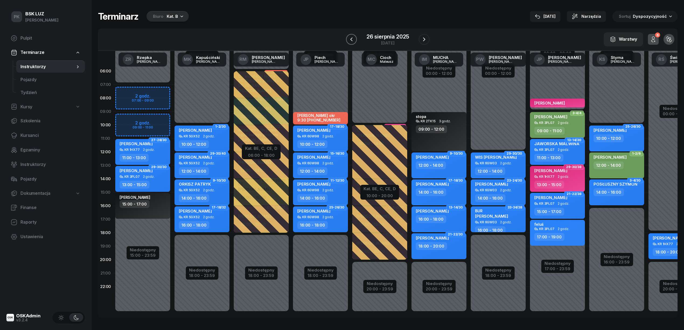
click at [351, 40] on icon "button" at bounding box center [351, 39] width 6 height 6
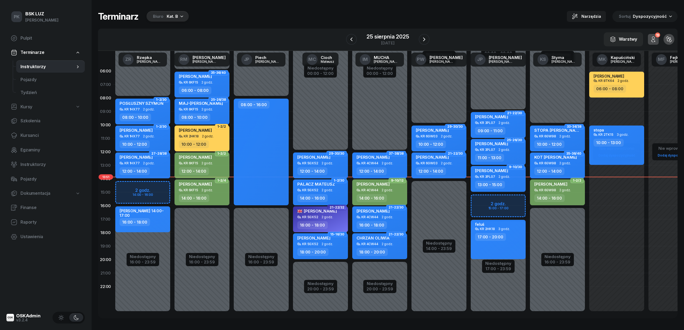
click at [417, 39] on div "25 sierpnia 2025 poniedziałek" at bounding box center [387, 39] width 83 height 15
click at [421, 37] on icon "button" at bounding box center [424, 39] width 6 height 6
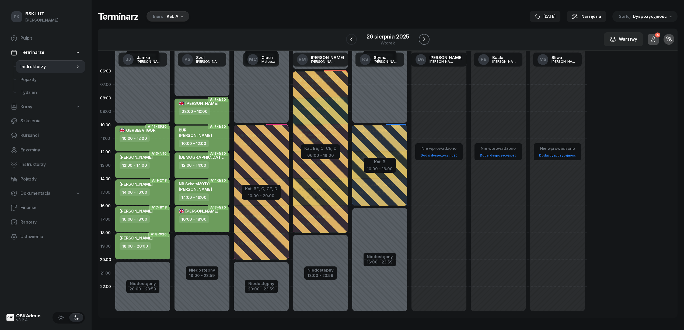
click at [428, 40] on button "button" at bounding box center [424, 39] width 11 height 11
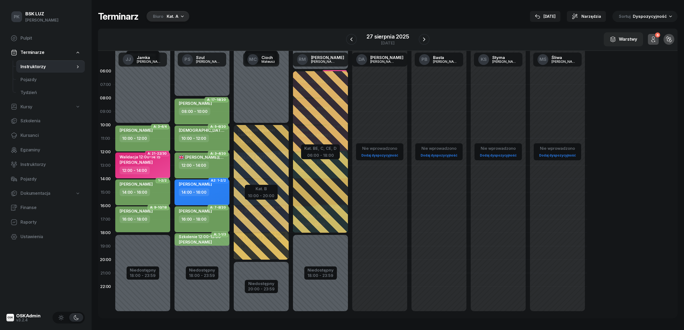
click at [180, 18] on icon "button" at bounding box center [182, 15] width 5 height 5
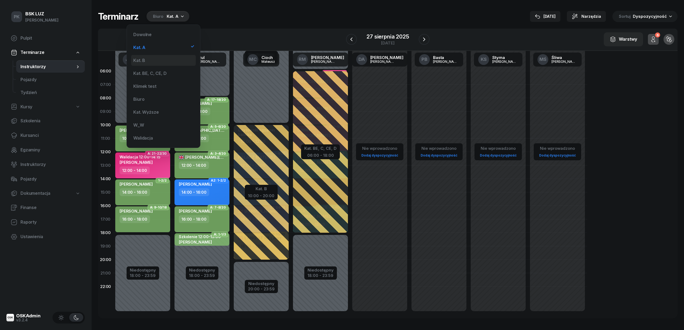
click at [168, 63] on div "Kat. B" at bounding box center [163, 60] width 65 height 11
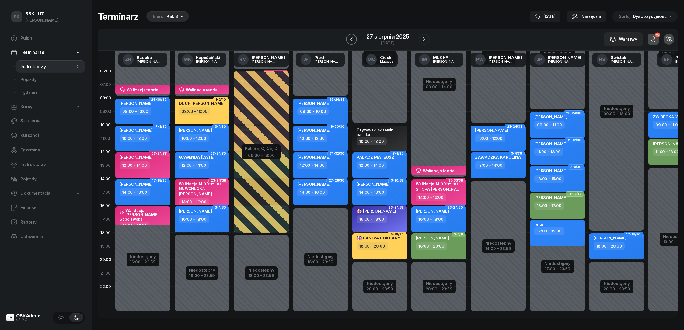
click at [354, 41] on icon "button" at bounding box center [351, 39] width 6 height 6
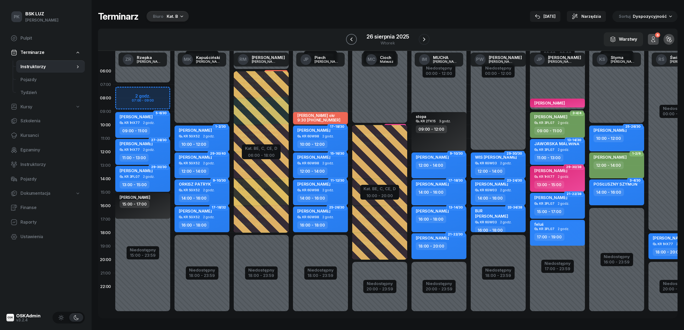
click at [354, 41] on icon "button" at bounding box center [351, 39] width 6 height 6
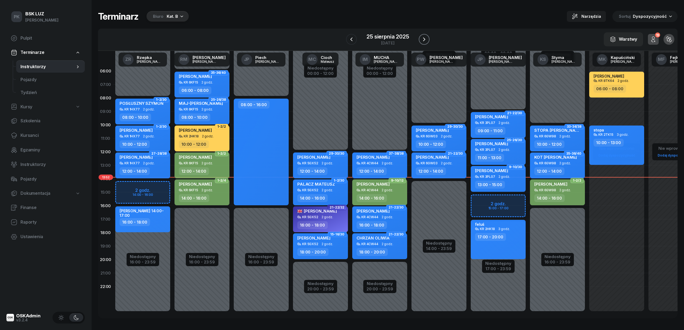
click at [424, 38] on icon "button" at bounding box center [424, 39] width 6 height 6
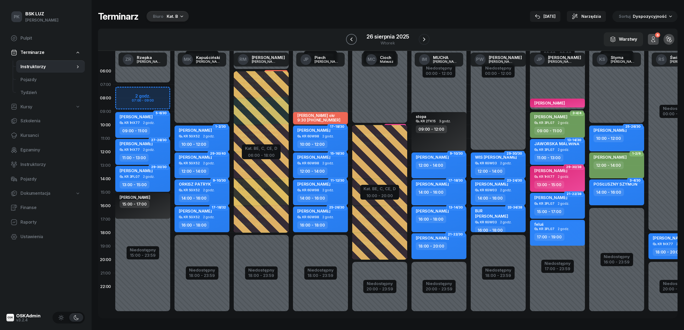
click at [354, 40] on icon "button" at bounding box center [351, 39] width 6 height 6
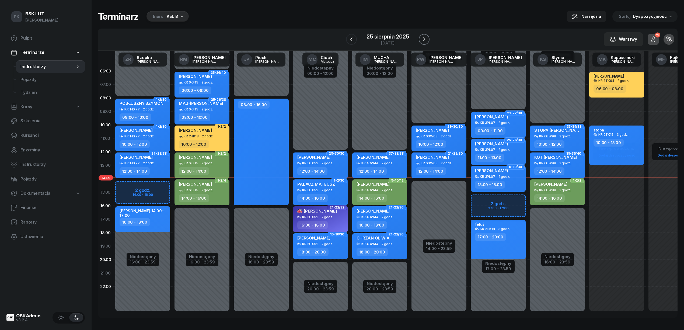
click at [426, 40] on icon "button" at bounding box center [424, 39] width 6 height 6
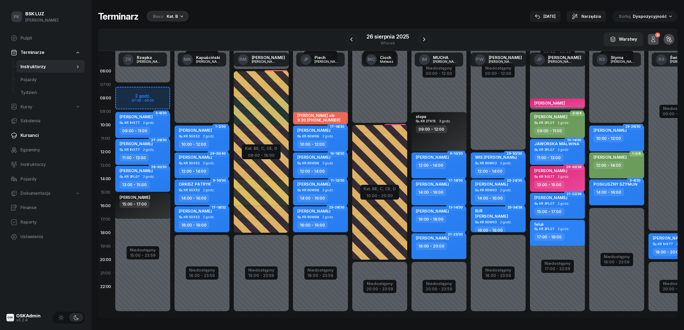
click at [39, 133] on span "Kursanci" at bounding box center [50, 135] width 60 height 7
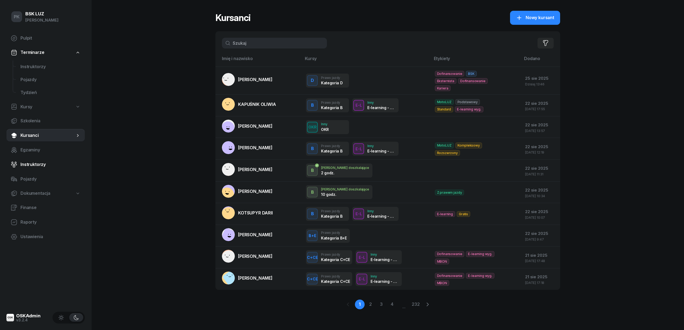
click at [30, 161] on span "Instruktorzy" at bounding box center [50, 164] width 60 height 7
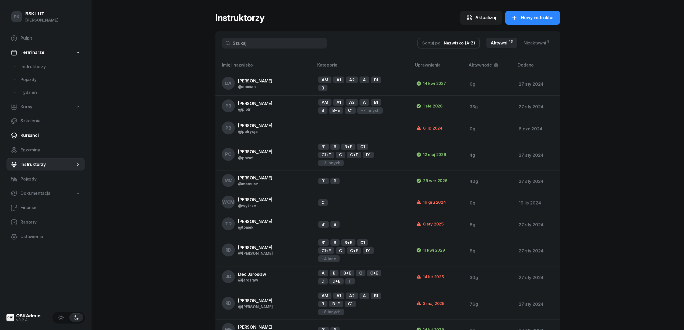
click at [39, 137] on span "Kursanci" at bounding box center [50, 135] width 60 height 7
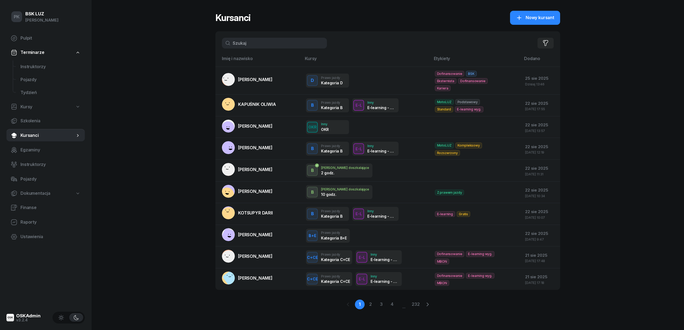
drag, startPoint x: 27, startPoint y: 161, endPoint x: 161, endPoint y: 102, distance: 146.1
click at [28, 161] on span "Instruktorzy" at bounding box center [50, 164] width 60 height 7
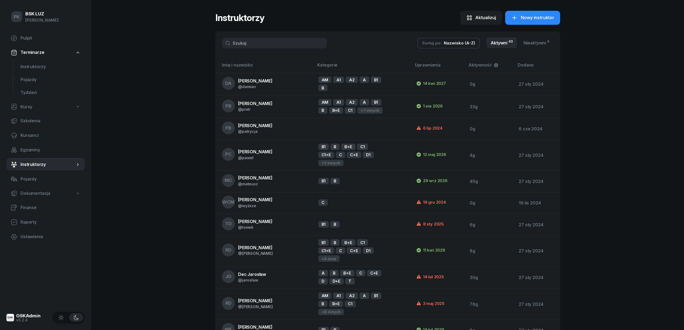
click at [282, 46] on input "text" at bounding box center [274, 43] width 105 height 11
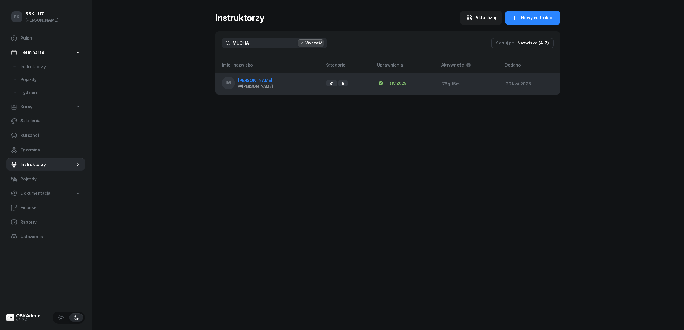
type input "MUCHA"
click at [255, 83] on div "[PERSON_NAME]" at bounding box center [255, 80] width 35 height 7
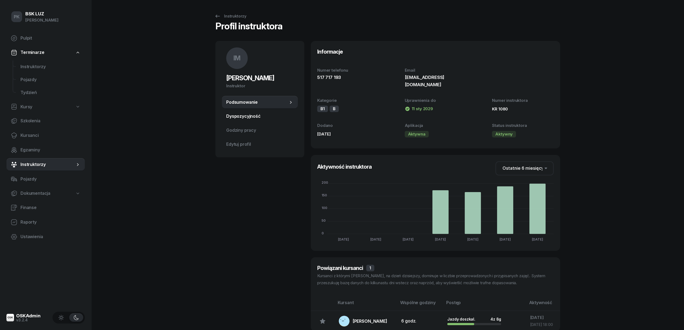
click at [257, 118] on span "Dyspozycyjność" at bounding box center [259, 116] width 67 height 7
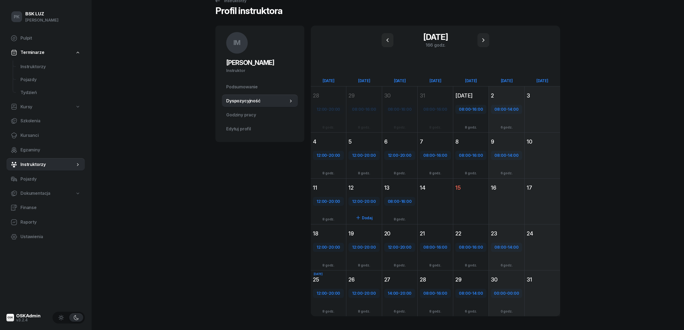
scroll to position [24, 0]
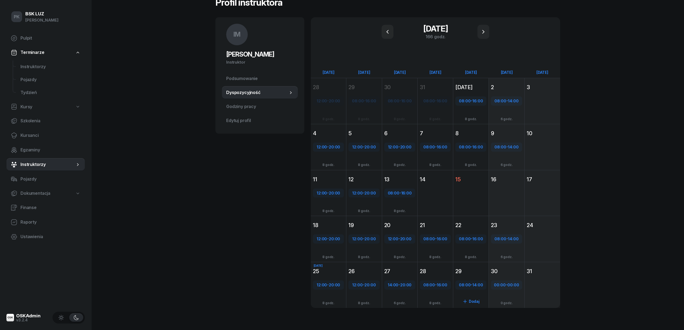
click at [475, 285] on span "14:00" at bounding box center [478, 284] width 11 height 5
select select "08"
select select "14"
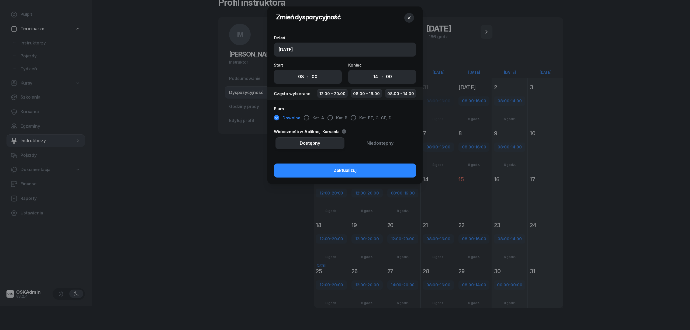
click at [406, 17] on button "button" at bounding box center [409, 18] width 10 height 10
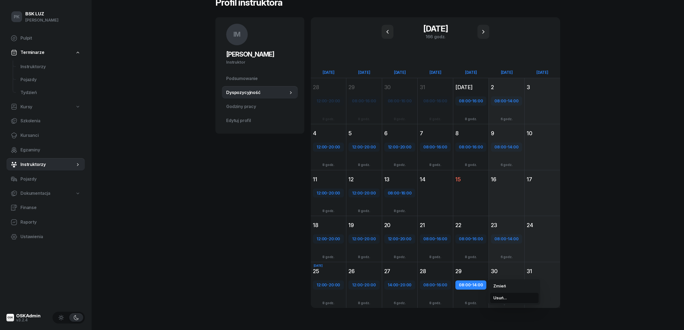
click at [502, 296] on span "Usuń..." at bounding box center [500, 298] width 13 height 7
click at [525, 299] on kbd "T" at bounding box center [522, 298] width 7 height 7
click at [469, 289] on div "Dodaj" at bounding box center [471, 289] width 31 height 9
select select "08"
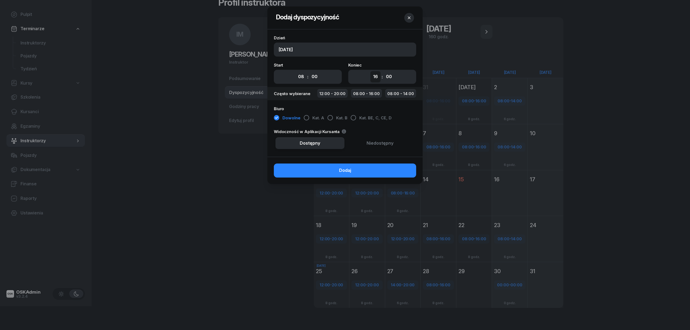
click at [374, 80] on select "00 01 02 03 04 05 06 07 08 09 10 11 12 13 14 15 16 17 18 19 20 21 22 23" at bounding box center [375, 76] width 10 height 11
select select "14"
click at [370, 71] on select "00 01 02 03 04 05 06 07 08 09 10 11 12 13 14 15 16 17 18 19 20 21 22 23" at bounding box center [375, 76] width 10 height 11
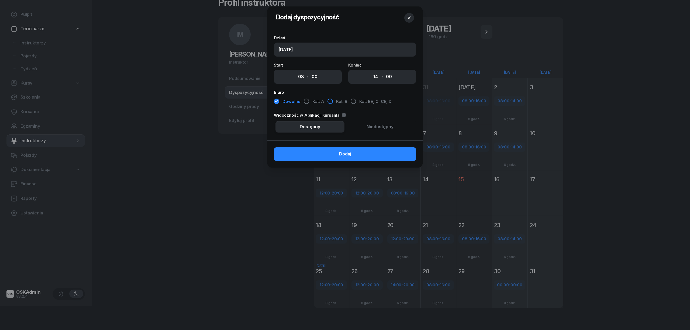
click at [351, 104] on button "Kat. B" at bounding box center [371, 102] width 41 height 10
click at [330, 102] on icon "button" at bounding box center [330, 101] width 6 height 6
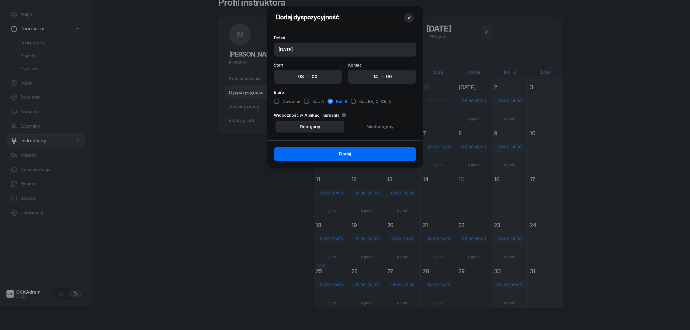
click at [372, 153] on button "Dodaj" at bounding box center [345, 154] width 142 height 14
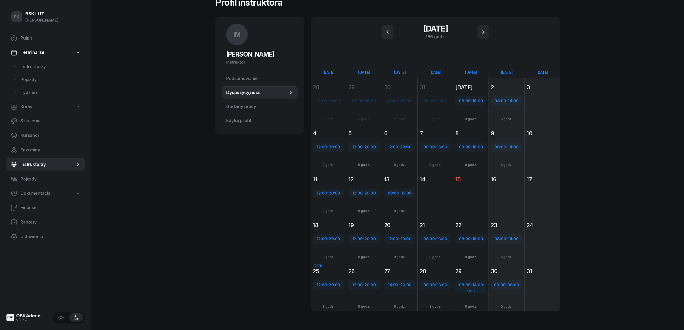
scroll to position [0, 0]
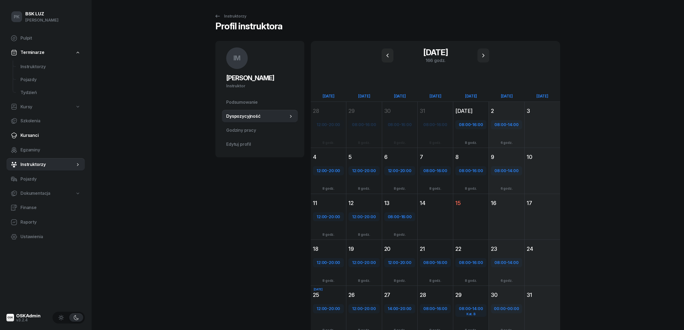
click at [36, 133] on span "Kursanci" at bounding box center [50, 135] width 60 height 7
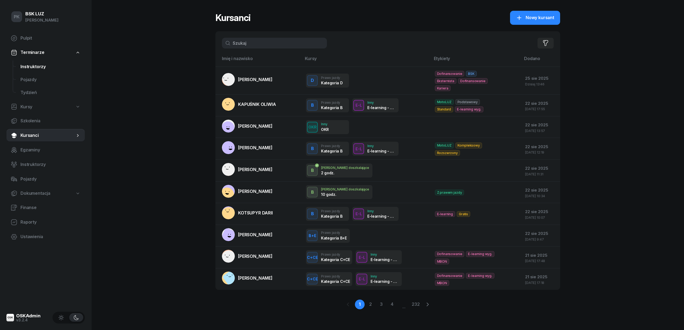
click at [33, 68] on span "Instruktorzy" at bounding box center [50, 66] width 60 height 7
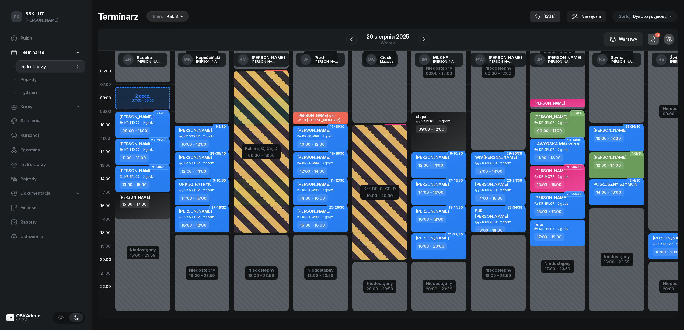
click at [550, 18] on div "25 sie" at bounding box center [545, 16] width 21 height 6
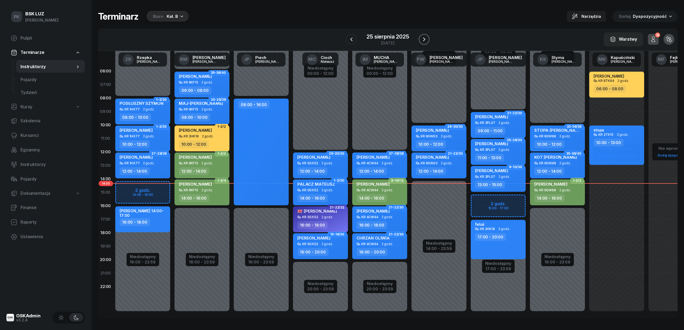
click at [426, 42] on icon "button" at bounding box center [424, 39] width 6 height 6
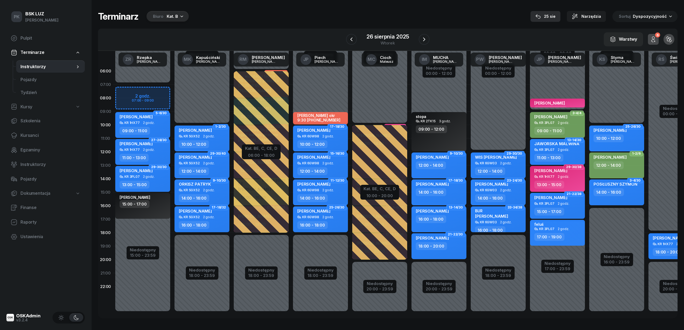
click at [551, 15] on div "25 sie" at bounding box center [546, 16] width 20 height 6
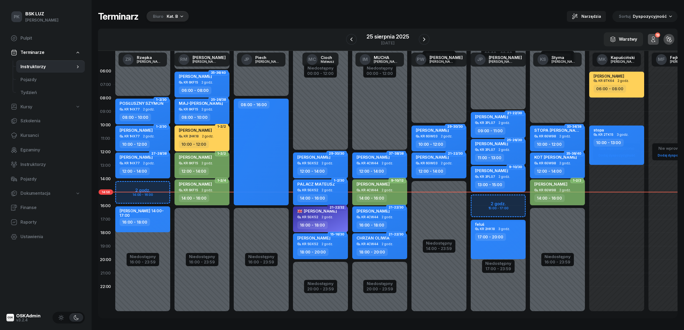
click at [650, 37] on icon "button" at bounding box center [653, 39] width 6 height 6
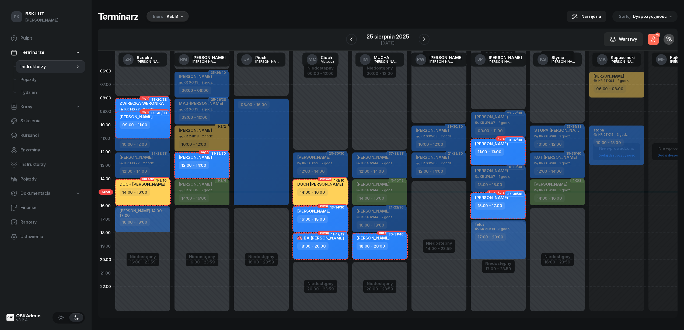
click at [650, 37] on icon "button" at bounding box center [653, 39] width 6 height 6
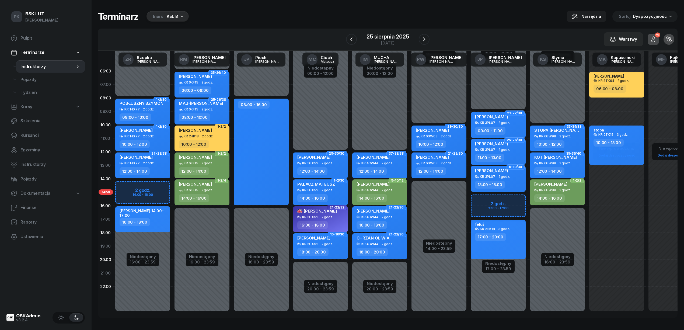
click at [657, 36] on div "13" at bounding box center [657, 35] width 5 height 5
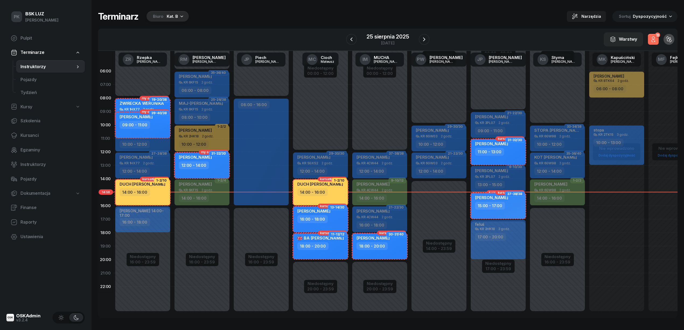
click at [657, 36] on div "13" at bounding box center [657, 35] width 5 height 5
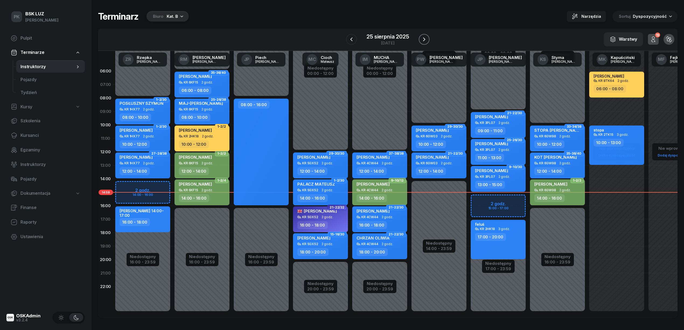
click at [422, 39] on icon "button" at bounding box center [424, 39] width 6 height 6
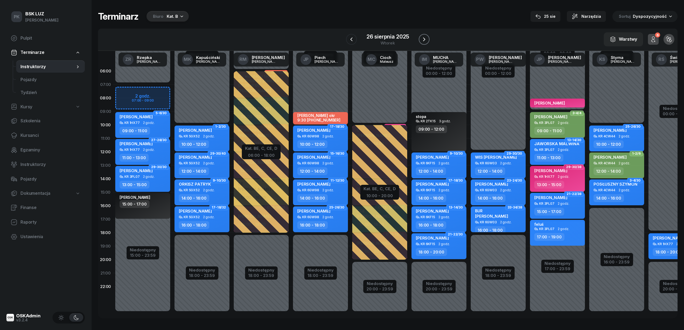
click at [422, 39] on icon "button" at bounding box center [424, 39] width 6 height 6
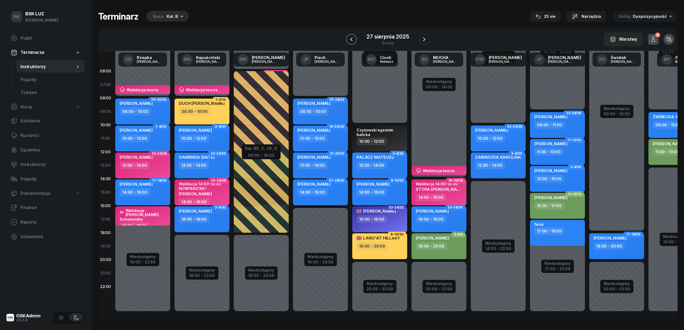
click at [354, 37] on icon "button" at bounding box center [351, 39] width 6 height 6
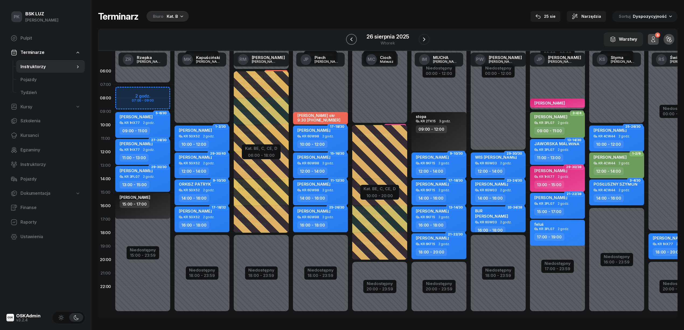
click at [354, 37] on icon "button" at bounding box center [351, 39] width 6 height 6
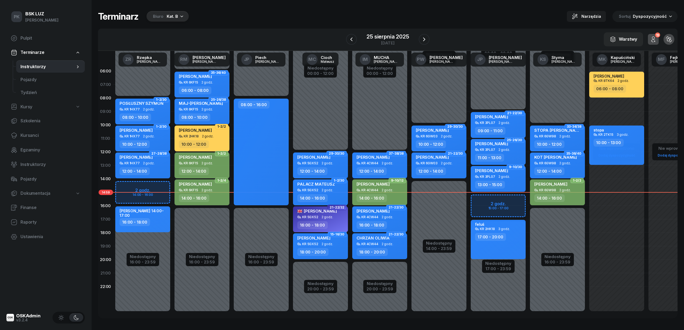
click at [658, 37] on div "13" at bounding box center [657, 35] width 5 height 5
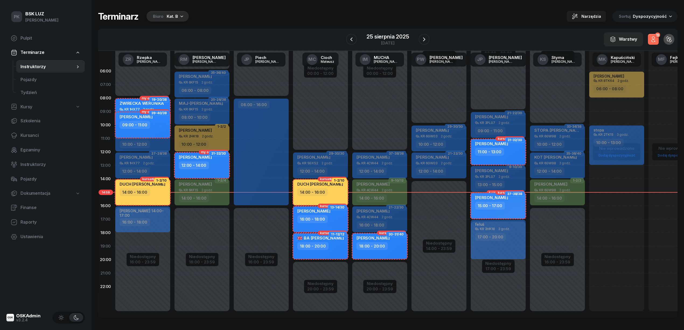
click at [658, 37] on div "13" at bounding box center [657, 35] width 5 height 5
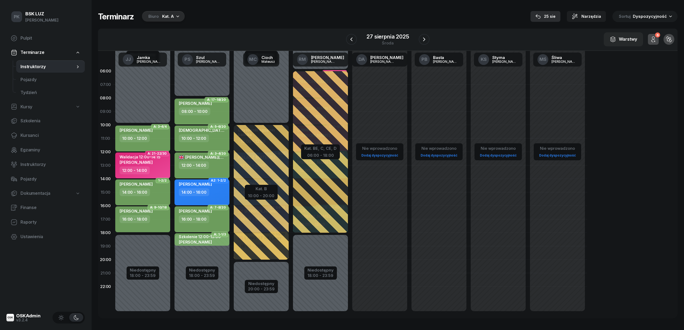
click at [548, 15] on div "25 sie" at bounding box center [546, 16] width 20 height 6
